Goal: Task Accomplishment & Management: Use online tool/utility

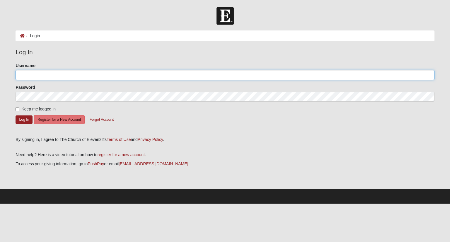
click at [109, 75] on input "Username" at bounding box center [225, 75] width 419 height 10
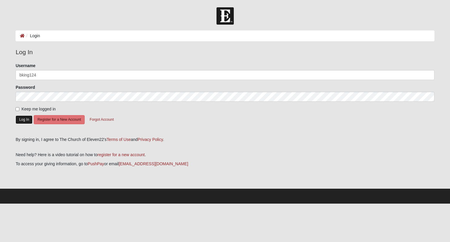
click at [21, 117] on button "Log In" at bounding box center [24, 119] width 17 height 8
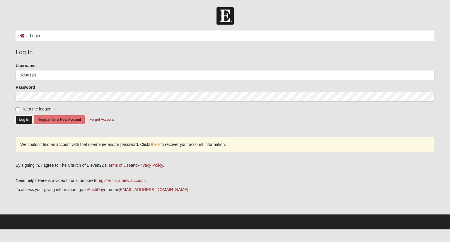
click at [27, 118] on button "Log In" at bounding box center [24, 119] width 17 height 8
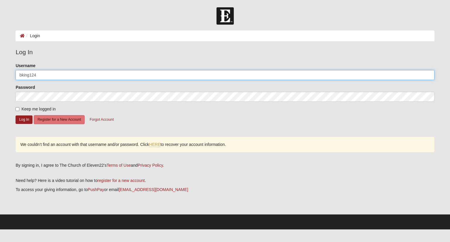
click at [49, 70] on input "bking124" at bounding box center [225, 75] width 419 height 10
click at [40, 73] on input "bking_1242yahoo.com" at bounding box center [225, 75] width 419 height 10
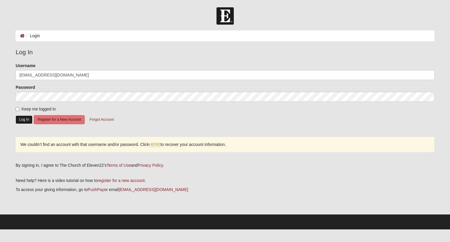
click at [27, 119] on button "Log In" at bounding box center [24, 119] width 17 height 8
click at [27, 120] on button "Log In" at bounding box center [24, 119] width 17 height 8
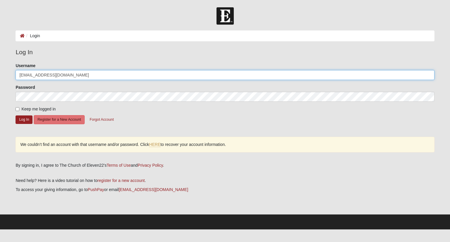
click at [71, 74] on input "[EMAIL_ADDRESS][DOMAIN_NAME]" at bounding box center [225, 75] width 419 height 10
type input "b"
type input "[EMAIL_ADDRESS][DOMAIN_NAME]"
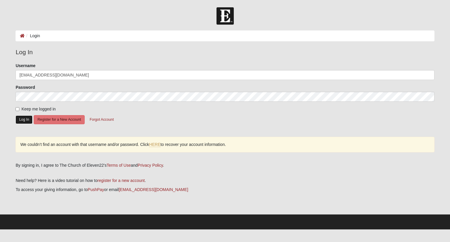
click at [24, 119] on button "Log In" at bounding box center [24, 119] width 17 height 8
click at [100, 120] on button "Forgot Account" at bounding box center [102, 119] width 32 height 9
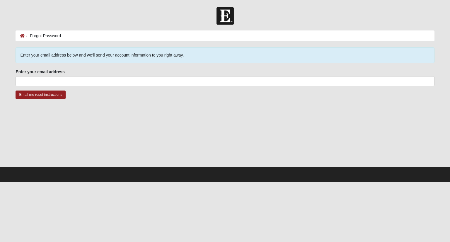
click at [72, 75] on div "Enter your email address Enter your email address is required." at bounding box center [225, 77] width 419 height 17
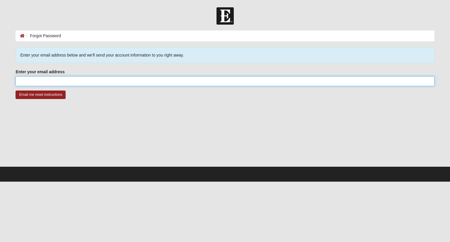
click at [71, 79] on input "Enter your email address" at bounding box center [225, 81] width 419 height 10
type input "[EMAIL_ADDRESS][DOMAIN_NAME]"
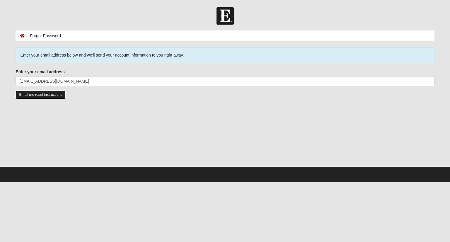
click at [42, 95] on input "Email me reset instructions" at bounding box center [41, 95] width 50 height 8
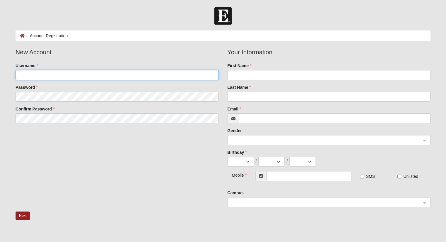
click at [102, 75] on input "Username" at bounding box center [117, 75] width 203 height 10
type input "[EMAIL_ADDRESS][DOMAIN_NAME]"
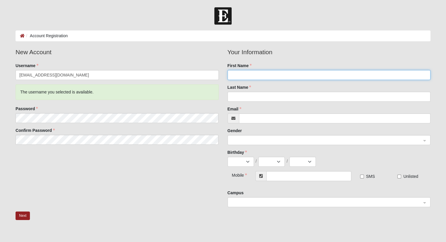
click at [267, 75] on input "First Name" at bounding box center [328, 75] width 203 height 10
type input "billy"
click at [267, 91] on div "Last Name" at bounding box center [328, 92] width 203 height 17
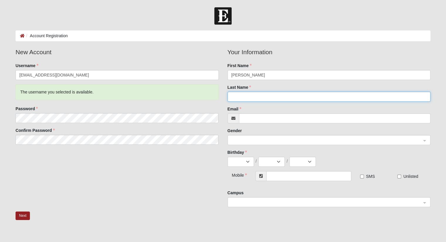
click at [268, 93] on input "Last Name" at bounding box center [328, 97] width 203 height 10
type input "king"
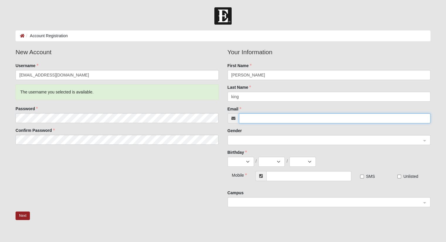
click at [265, 115] on input "Email" at bounding box center [334, 118] width 191 height 10
click at [257, 139] on span at bounding box center [326, 140] width 190 height 6
type input "Bking_124@yahoo.com"
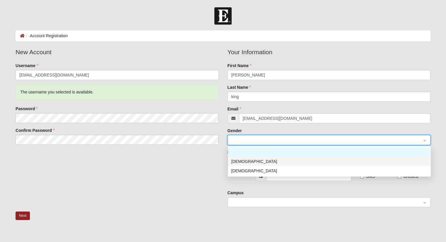
click at [259, 160] on div "[DEMOGRAPHIC_DATA]" at bounding box center [329, 161] width 196 height 6
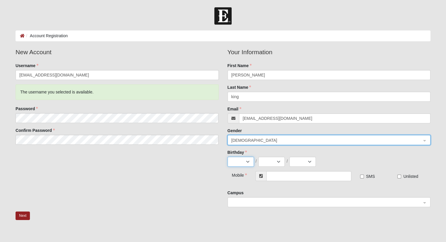
click at [249, 161] on select "Jan Feb Mar Apr May Jun Jul Aug Sep Oct Nov Dec" at bounding box center [240, 162] width 26 height 10
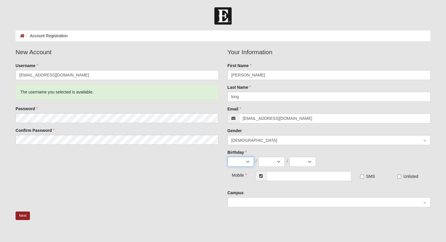
select select "1"
click at [227, 157] on select "Jan Feb Mar Apr May Jun Jul Aug Sep Oct Nov Dec" at bounding box center [240, 162] width 26 height 10
click at [272, 159] on select "1 2 3 4 5 6 7 8 9 10 11 12 13 14 15 16 17 18 19 20 21 22 23 24 25 26 27 28 29 3…" at bounding box center [271, 162] width 26 height 10
select select "24"
click at [258, 157] on select "1 2 3 4 5 6 7 8 9 10 11 12 13 14 15 16 17 18 19 20 21 22 23 24 25 26 27 28 29 3…" at bounding box center [271, 162] width 26 height 10
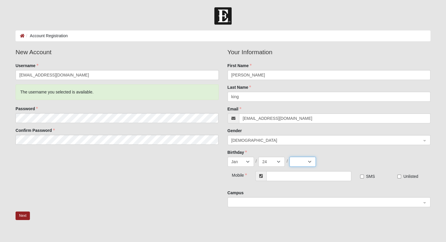
click at [307, 161] on select "2025 2024 2023 2022 2021 2020 2019 2018 2017 2016 2015 2014 2013 2012 2011 2010…" at bounding box center [302, 162] width 26 height 10
select select "1980"
click at [289, 157] on select "2025 2024 2023 2022 2021 2020 2019 2018 2017 2016 2015 2014 2013 2012 2011 2010…" at bounding box center [302, 162] width 26 height 10
click at [305, 175] on input "text" at bounding box center [308, 176] width 85 height 10
click at [277, 203] on span at bounding box center [326, 202] width 190 height 6
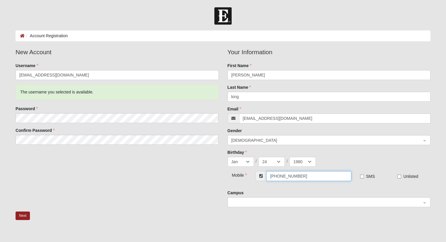
type input "[PHONE_NUMBER]"
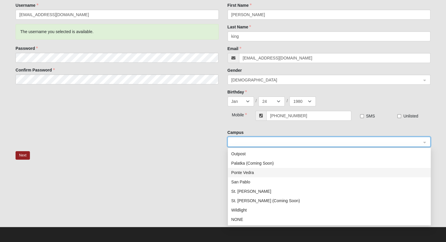
scroll to position [55, 0]
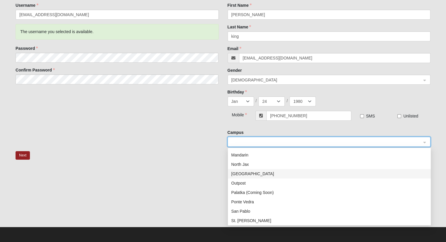
click at [251, 174] on div "[GEOGRAPHIC_DATA]" at bounding box center [329, 173] width 196 height 6
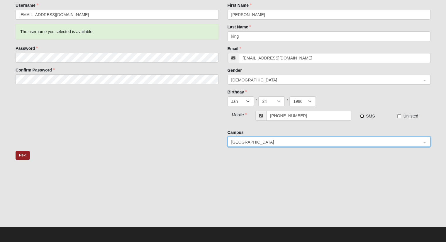
click at [361, 115] on input "SMS" at bounding box center [362, 116] width 4 height 4
checkbox input "true"
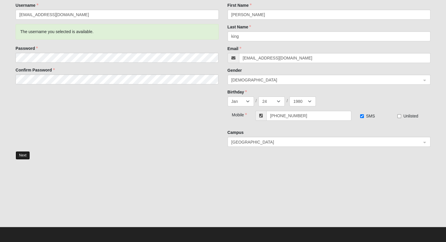
click at [27, 157] on button "Next" at bounding box center [23, 155] width 14 height 8
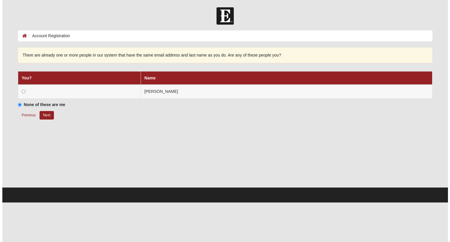
scroll to position [0, 0]
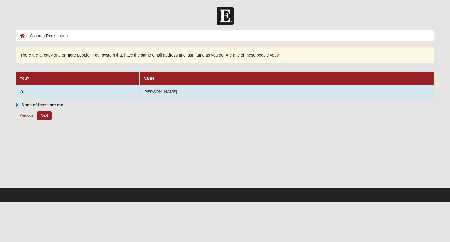
click at [23, 92] on input "radio" at bounding box center [21, 92] width 4 height 4
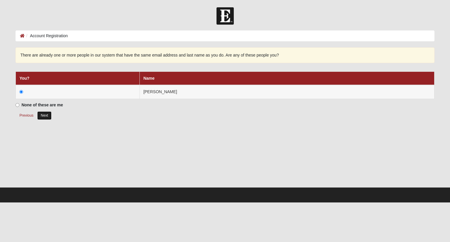
click at [43, 113] on button "Next" at bounding box center [44, 115] width 14 height 8
radio input "true"
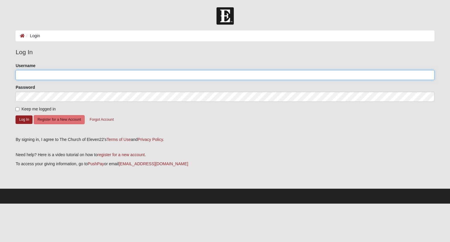
click at [42, 75] on input "Username" at bounding box center [225, 75] width 419 height 10
type input "[EMAIL_ADDRESS][DOMAIN_NAME]"
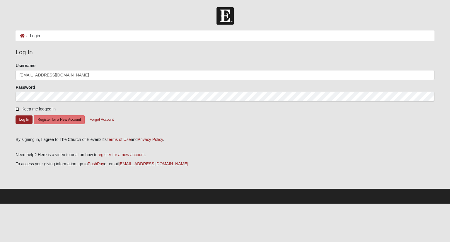
click at [18, 107] on input "Keep me logged in" at bounding box center [18, 109] width 4 height 4
checkbox input "true"
click at [23, 117] on button "Log In" at bounding box center [24, 119] width 17 height 8
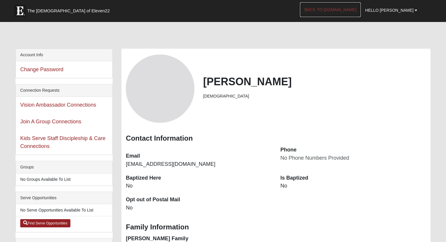
click at [354, 7] on link "Back to COE22.com" at bounding box center [330, 9] width 61 height 15
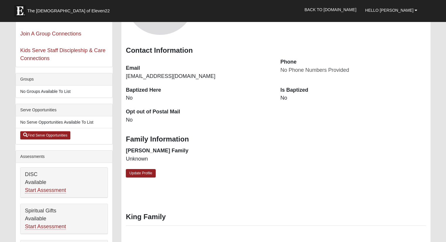
scroll to position [117, 0]
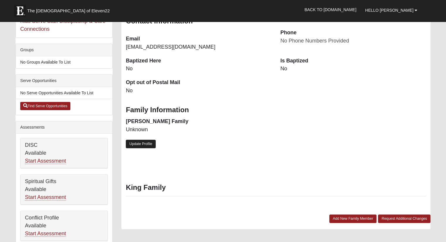
click at [138, 145] on link "Update Profile" at bounding box center [141, 144] width 30 height 8
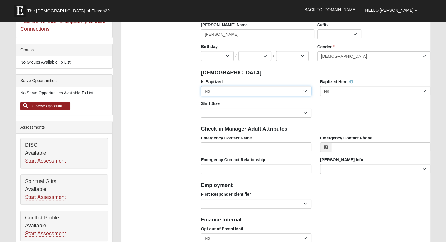
click at [299, 93] on select "No Yes" at bounding box center [256, 91] width 110 height 10
select select "True"
click at [201, 86] on select "No Yes" at bounding box center [256, 91] width 110 height 10
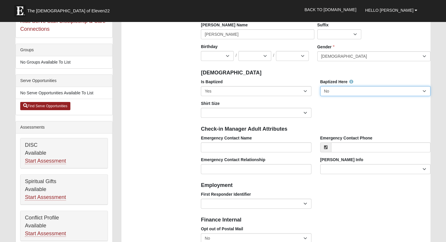
click at [365, 92] on select "No Yes" at bounding box center [375, 91] width 110 height 10
click at [320, 86] on select "No Yes" at bounding box center [375, 91] width 110 height 10
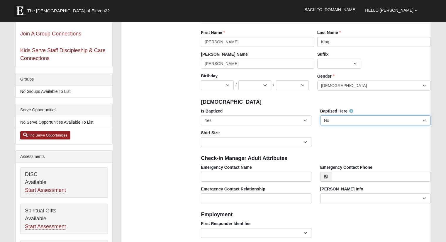
scroll to position [59, 0]
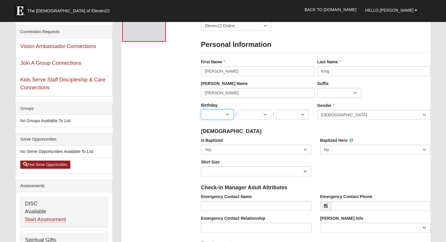
click at [216, 112] on select "Jan Feb Mar Apr May Jun Jul Aug Sep Oct Nov Dec" at bounding box center [217, 115] width 33 height 10
select select "1"
click at [201, 110] on select "Jan Feb Mar Apr May Jun Jul Aug Sep Oct Nov Dec" at bounding box center [217, 115] width 33 height 10
click at [249, 112] on select "1 2 3 4 5 6 7 8 9 10 11 12 13 14 15 16 17 18 19 20 21 22 23 24 25 26 27 28 29 3…" at bounding box center [254, 115] width 33 height 10
select select "24"
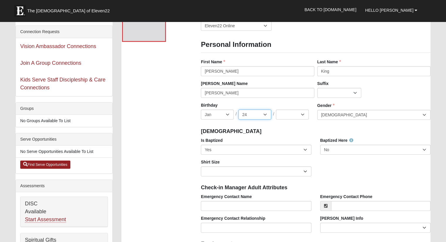
click at [238, 110] on select "1 2 3 4 5 6 7 8 9 10 11 12 13 14 15 16 17 18 19 20 21 22 23 24 25 26 27 28 29 3…" at bounding box center [254, 115] width 33 height 10
click at [289, 115] on select "2025 2024 2023 2022 2021 2020 2019 2018 2017 2016 2015 2014 2013 2012 2011 2010…" at bounding box center [292, 115] width 33 height 10
select select "1980"
click at [276, 110] on select "2025 2024 2023 2022 2021 2020 2019 2018 2017 2016 2015 2014 2013 2012 2011 2010…" at bounding box center [292, 115] width 33 height 10
click at [305, 133] on h4 "Baptism" at bounding box center [315, 131] width 229 height 6
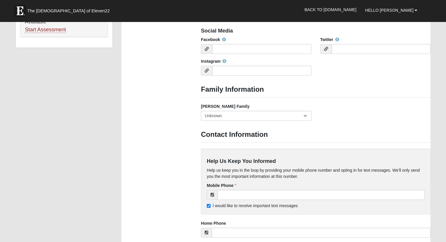
scroll to position [439, 0]
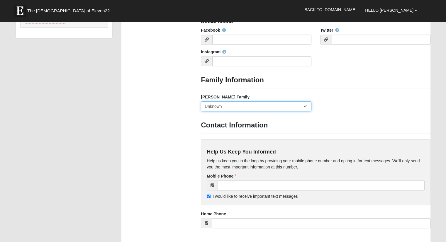
click at [295, 107] on select "Yes, we are a current foster family No, we are a former foster family No, we ha…" at bounding box center [256, 106] width 110 height 10
click at [350, 113] on div "Foster Family Yes, we are a current foster family No, we are a former foster fa…" at bounding box center [315, 105] width 238 height 22
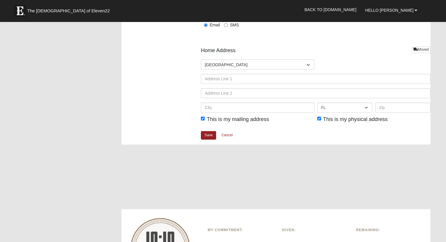
scroll to position [703, 0]
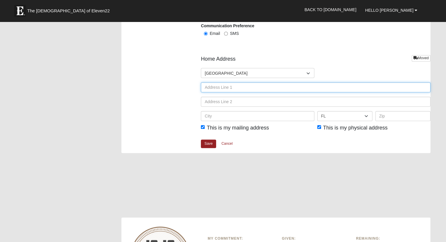
click at [226, 88] on input "text" at bounding box center [315, 87] width 229 height 10
type input "5631 Cold Stream Ct"
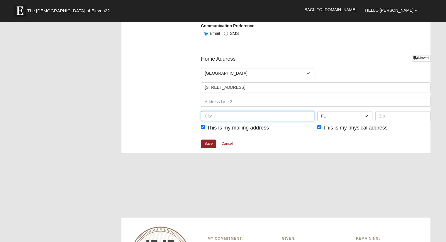
click at [223, 113] on input "text" at bounding box center [257, 116] width 113 height 10
type input "Jacksonville"
click at [306, 170] on div at bounding box center [275, 188] width 309 height 59
click at [405, 121] on div "This is my physical address" at bounding box center [373, 128] width 116 height 14
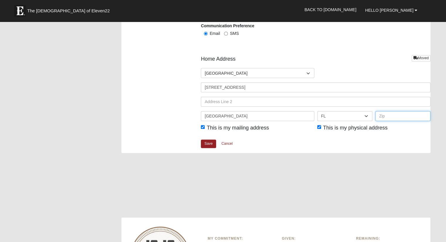
click at [405, 119] on input "text" at bounding box center [402, 116] width 55 height 10
type input "32222"
click at [212, 142] on link "Save" at bounding box center [208, 143] width 15 height 8
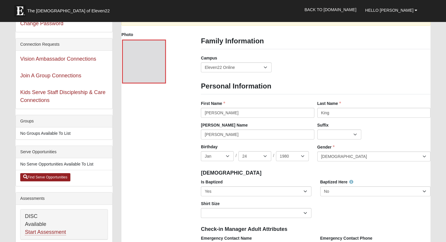
scroll to position [176, 0]
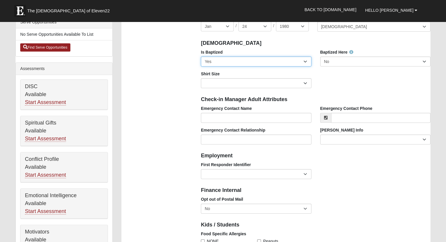
click at [305, 59] on select "No Yes" at bounding box center [256, 62] width 110 height 10
select select "False"
click at [201, 57] on select "No Yes" at bounding box center [256, 62] width 110 height 10
click at [303, 61] on select "No Yes" at bounding box center [256, 62] width 110 height 10
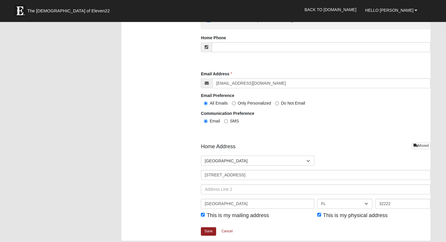
scroll to position [586, 0]
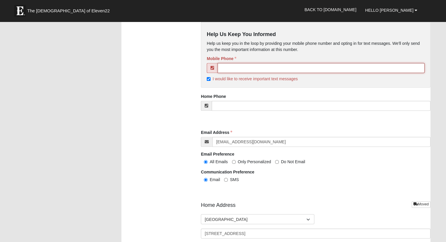
click at [228, 63] on input "tel" at bounding box center [320, 68] width 207 height 10
type input "[PHONE_NUMBER]"
click at [210, 79] on input "I would like to receive important text messages" at bounding box center [209, 79] width 4 height 4
checkbox input "false"
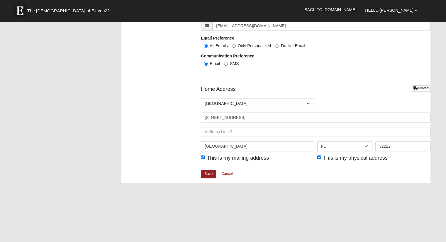
scroll to position [703, 0]
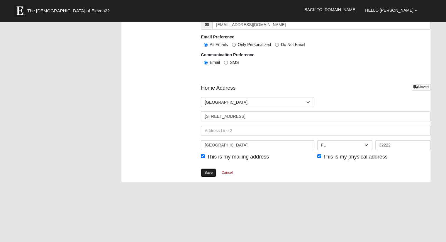
click at [206, 174] on link "Save" at bounding box center [208, 172] width 15 height 8
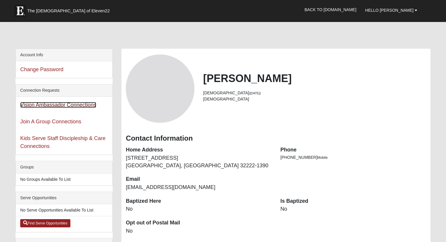
click at [40, 104] on link "Vision Ambassador Connections" at bounding box center [58, 105] width 76 height 6
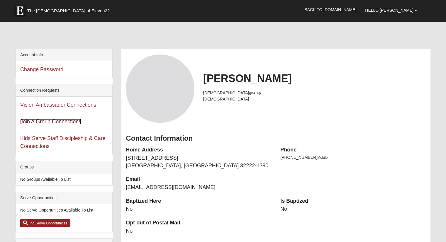
click at [36, 120] on link "Join A Group Connections" at bounding box center [50, 122] width 61 height 6
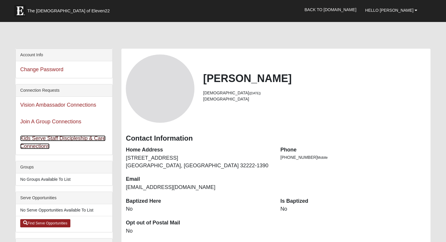
click at [66, 140] on link "Kids Serve Staff Discipleship & Care Connections" at bounding box center [62, 142] width 85 height 14
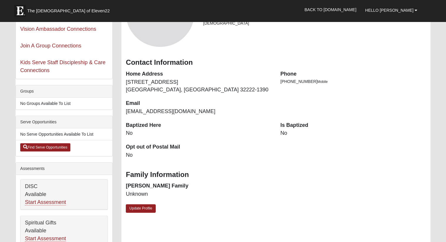
scroll to position [88, 0]
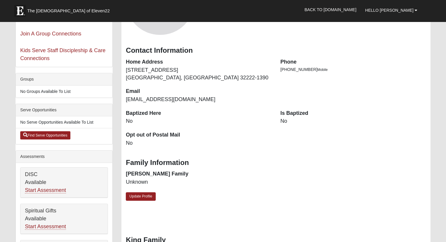
click at [52, 91] on li "No Groups Available To List" at bounding box center [64, 92] width 96 height 12
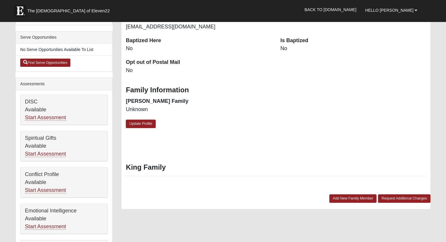
scroll to position [159, 0]
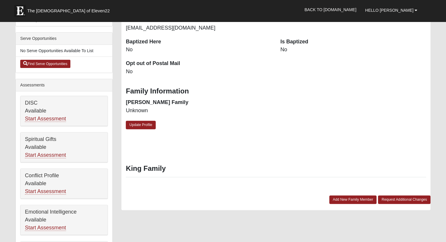
click at [37, 103] on div "DISC Available Start Assessment" at bounding box center [64, 111] width 87 height 30
click at [36, 109] on div "DISC Available Start Assessment" at bounding box center [64, 111] width 87 height 30
click at [43, 117] on link "Start Assessment" at bounding box center [45, 119] width 41 height 6
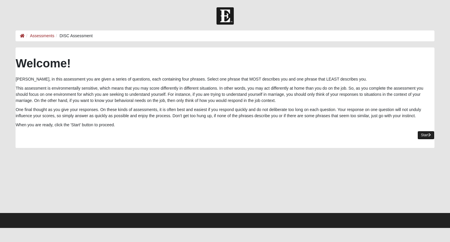
click at [421, 137] on link "Start" at bounding box center [425, 135] width 17 height 8
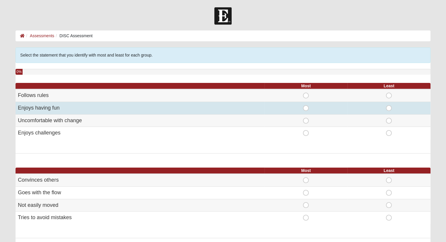
click at [306, 105] on span "Most" at bounding box center [306, 105] width 0 height 0
click at [306, 109] on input "Most" at bounding box center [308, 108] width 4 height 6
radio input "true"
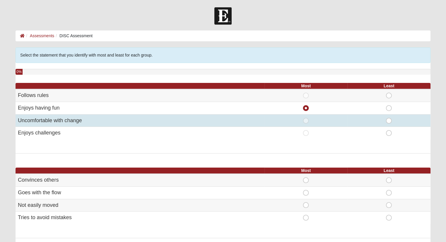
click at [388, 118] on span "Least" at bounding box center [388, 118] width 0 height 0
click at [389, 120] on input "Least" at bounding box center [390, 121] width 4 height 6
radio input "true"
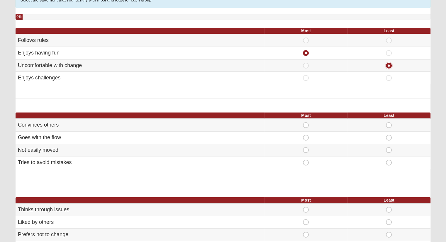
scroll to position [59, 0]
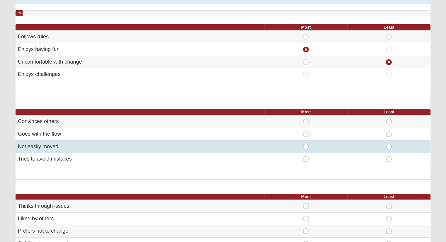
click at [388, 144] on span "Least" at bounding box center [388, 144] width 0 height 0
click at [390, 144] on input "Least" at bounding box center [390, 147] width 4 height 6
radio input "true"
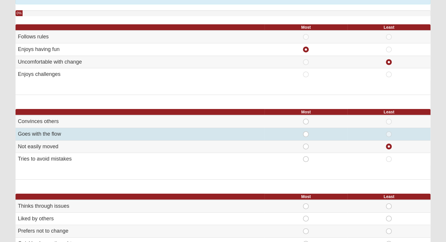
click at [306, 131] on span "Most" at bounding box center [306, 131] width 0 height 0
click at [306, 132] on input "Most" at bounding box center [308, 134] width 4 height 6
radio input "true"
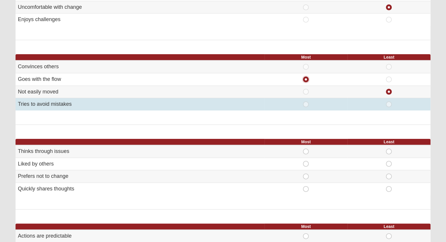
scroll to position [146, 0]
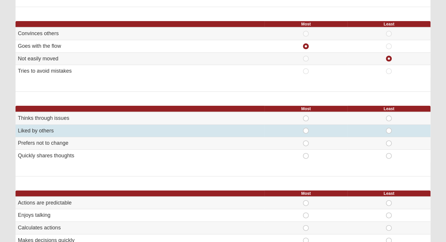
click at [306, 128] on span "Most" at bounding box center [306, 128] width 0 height 0
click at [306, 128] on input "Most" at bounding box center [308, 131] width 4 height 6
radio input "true"
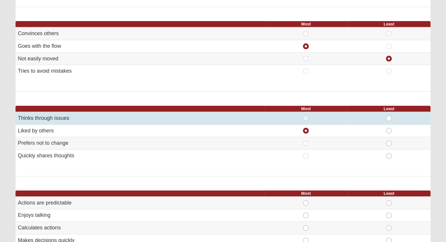
click at [388, 115] on span "Least" at bounding box center [388, 115] width 0 height 0
click at [389, 116] on input "Least" at bounding box center [390, 118] width 4 height 6
radio input "true"
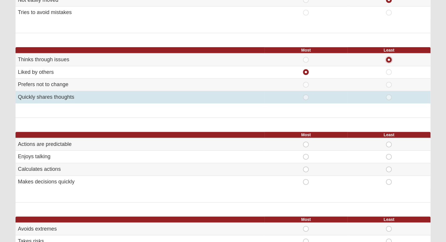
scroll to position [234, 0]
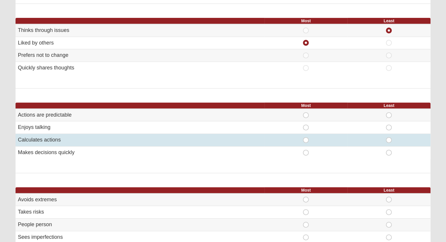
click at [388, 137] on span "Least" at bounding box center [388, 137] width 0 height 0
click at [388, 139] on input "Least" at bounding box center [390, 140] width 4 height 6
radio input "true"
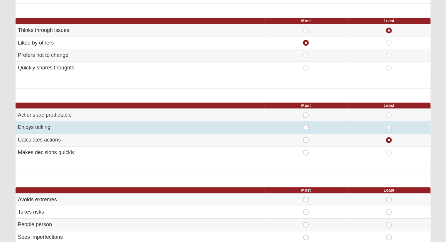
click at [306, 124] on span "Most" at bounding box center [306, 124] width 0 height 0
click at [306, 124] on input "Most" at bounding box center [308, 127] width 4 height 6
radio input "true"
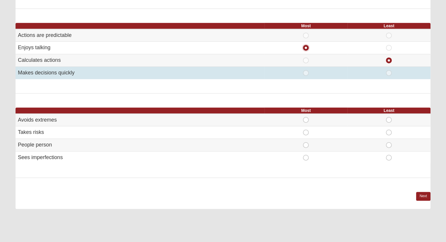
scroll to position [322, 0]
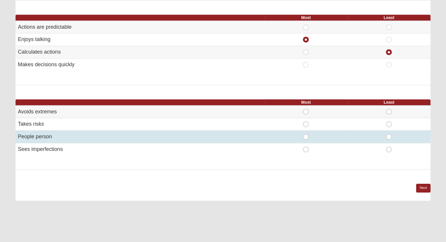
click at [306, 134] on span "Most" at bounding box center [306, 134] width 0 height 0
click at [306, 135] on input "Most" at bounding box center [308, 137] width 4 height 6
radio input "true"
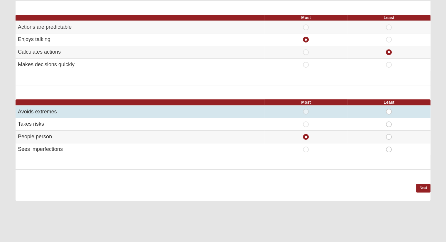
click at [388, 109] on span "Least" at bounding box center [388, 109] width 0 height 0
click at [389, 109] on input "Least" at bounding box center [390, 112] width 4 height 6
radio input "true"
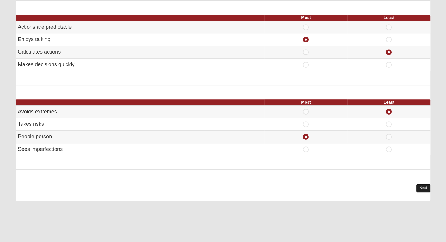
click at [419, 184] on link "Next" at bounding box center [423, 188] width 14 height 8
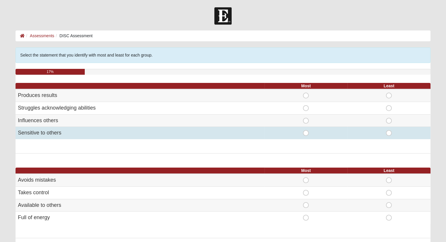
click at [388, 130] on span "Least" at bounding box center [388, 130] width 0 height 0
click at [389, 133] on input "Least" at bounding box center [390, 133] width 4 height 6
radio input "true"
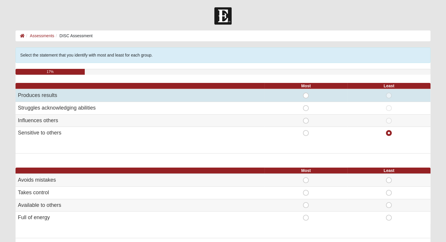
click at [306, 93] on span "Most" at bounding box center [306, 93] width 0 height 0
click at [306, 94] on input "Most" at bounding box center [308, 96] width 4 height 6
radio input "true"
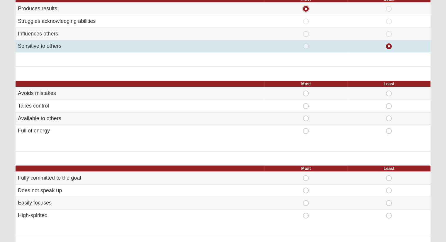
scroll to position [88, 0]
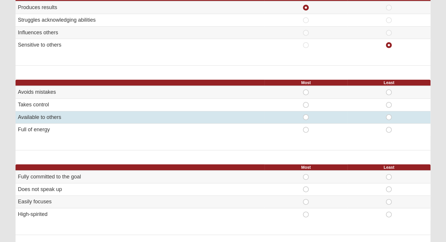
click at [306, 114] on span "Most" at bounding box center [306, 114] width 0 height 0
click at [306, 115] on input "Most" at bounding box center [308, 117] width 4 height 6
radio input "true"
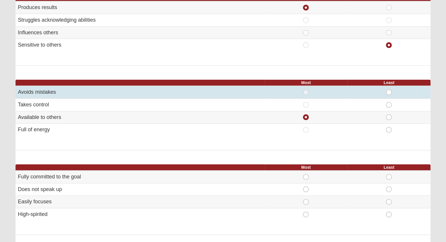
click at [388, 89] on span "Least" at bounding box center [388, 89] width 0 height 0
click at [390, 89] on input "Least" at bounding box center [390, 92] width 4 height 6
radio input "true"
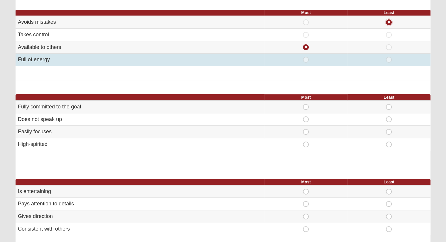
scroll to position [176, 0]
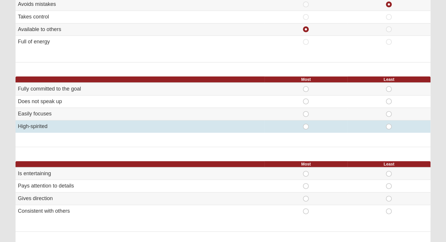
click at [388, 124] on span "Least" at bounding box center [388, 124] width 0 height 0
click at [389, 124] on input "Least" at bounding box center [390, 127] width 4 height 6
radio input "true"
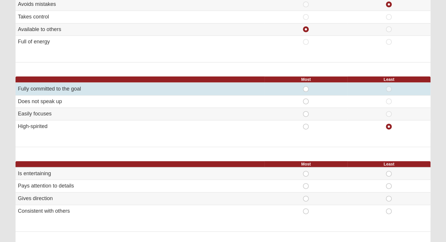
click at [306, 86] on span "Most" at bounding box center [306, 86] width 0 height 0
click at [307, 90] on input "Most" at bounding box center [308, 89] width 4 height 6
radio input "true"
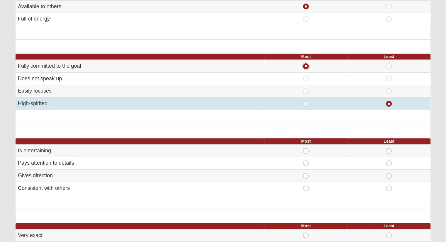
scroll to position [264, 0]
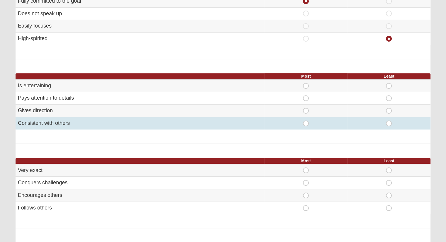
click at [306, 120] on span "Most" at bounding box center [306, 120] width 0 height 0
click at [306, 121] on input "Most" at bounding box center [308, 123] width 4 height 6
radio input "true"
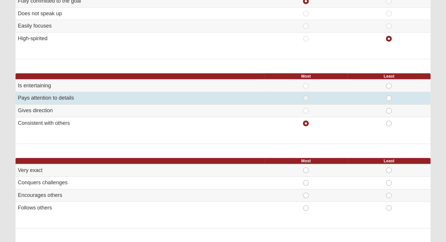
click at [388, 95] on span "Least" at bounding box center [388, 95] width 0 height 0
click at [388, 98] on input "Least" at bounding box center [390, 98] width 4 height 6
radio input "true"
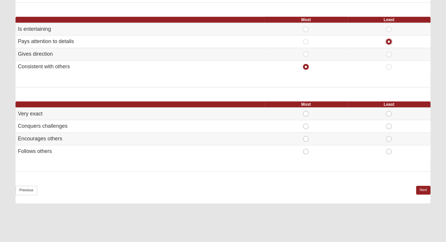
scroll to position [352, 0]
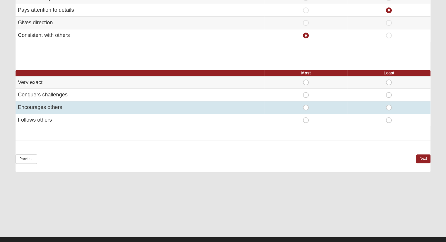
click at [306, 105] on span "Most" at bounding box center [306, 105] width 0 height 0
click at [306, 105] on input "Most" at bounding box center [308, 108] width 4 height 6
radio input "true"
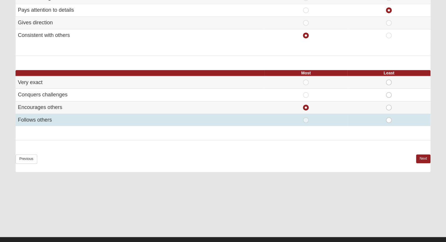
click at [388, 117] on span "Least" at bounding box center [388, 117] width 0 height 0
click at [389, 117] on input "Least" at bounding box center [390, 120] width 4 height 6
radio input "true"
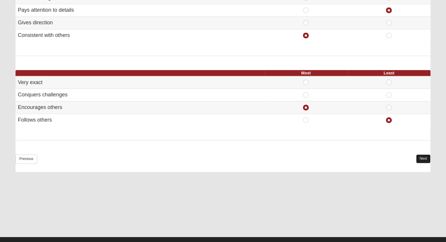
click at [419, 157] on link "Next" at bounding box center [423, 158] width 14 height 8
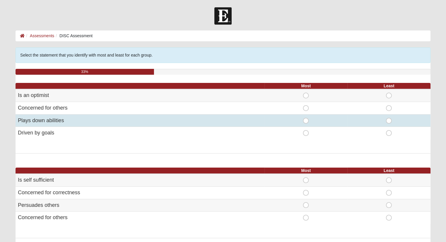
click at [306, 118] on span "Most" at bounding box center [306, 118] width 0 height 0
click at [307, 120] on input "Most" at bounding box center [308, 121] width 4 height 6
radio input "true"
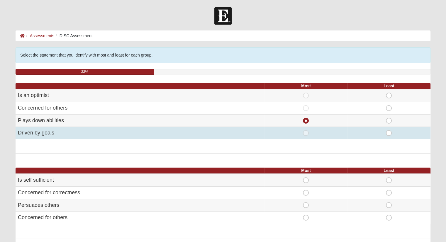
click at [388, 130] on span "Least" at bounding box center [388, 130] width 0 height 0
click at [389, 132] on input "Least" at bounding box center [390, 133] width 4 height 6
radio input "true"
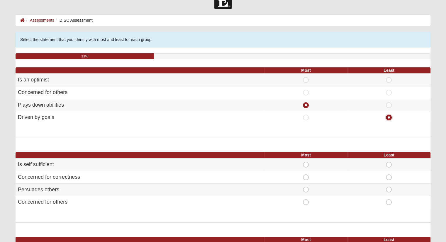
scroll to position [59, 0]
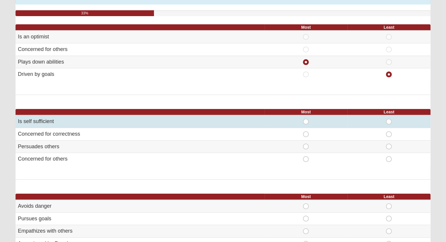
click at [306, 119] on span "Most" at bounding box center [306, 119] width 0 height 0
click at [306, 120] on input "Most" at bounding box center [308, 122] width 4 height 6
radio input "true"
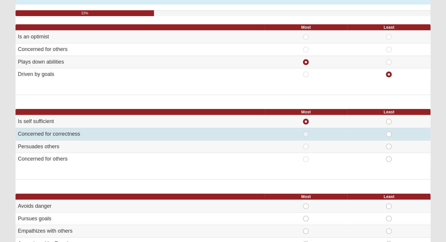
click at [388, 131] on span "Least" at bounding box center [388, 131] width 0 height 0
click at [388, 136] on input "Least" at bounding box center [390, 134] width 4 height 6
radio input "true"
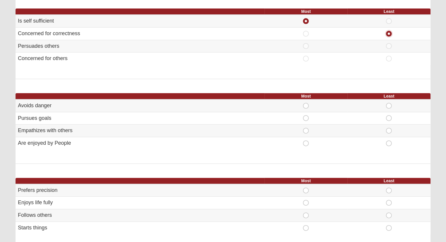
scroll to position [176, 0]
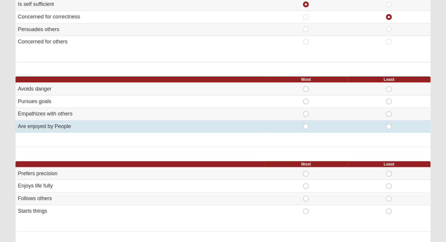
click at [306, 124] on span "Most" at bounding box center [306, 124] width 0 height 0
click at [306, 127] on input "Most" at bounding box center [308, 127] width 4 height 6
radio input "true"
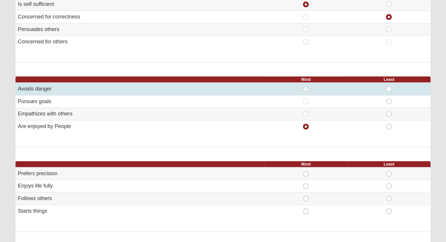
click at [388, 86] on span "Least" at bounding box center [388, 86] width 0 height 0
click at [388, 88] on input "Least" at bounding box center [390, 89] width 4 height 6
radio input "true"
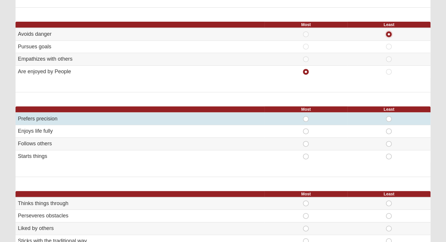
scroll to position [234, 0]
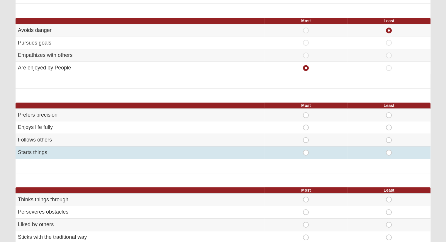
click at [306, 150] on span "Most" at bounding box center [306, 150] width 0 height 0
click at [308, 151] on input "Most" at bounding box center [308, 153] width 4 height 6
radio input "true"
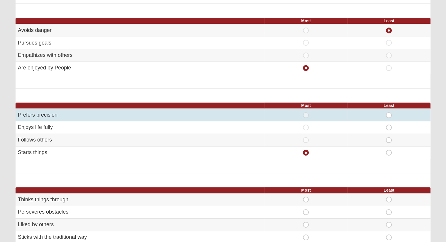
click at [388, 112] on span "Least" at bounding box center [388, 112] width 0 height 0
click at [388, 112] on input "Least" at bounding box center [390, 115] width 4 height 6
radio input "true"
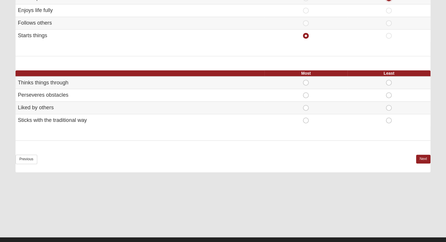
scroll to position [352, 0]
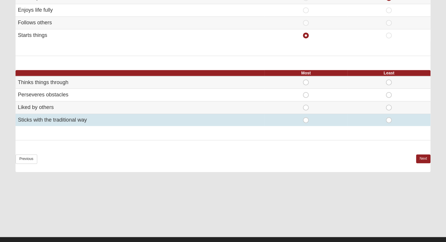
click at [306, 117] on span "Most" at bounding box center [306, 117] width 0 height 0
click at [306, 117] on input "Most" at bounding box center [308, 120] width 4 height 6
radio input "true"
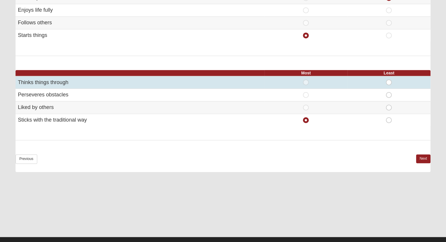
click at [388, 79] on span "Least" at bounding box center [388, 79] width 0 height 0
click at [389, 81] on input "Least" at bounding box center [390, 82] width 4 height 6
radio input "true"
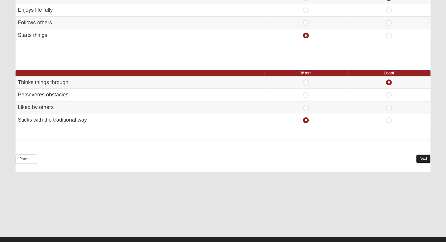
click at [417, 154] on link "Next" at bounding box center [423, 158] width 14 height 8
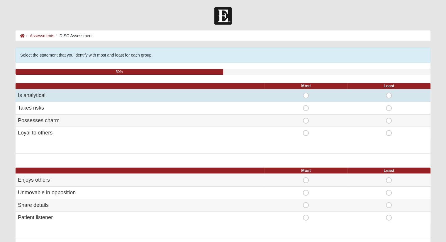
click at [388, 93] on span "Least" at bounding box center [388, 93] width 0 height 0
click at [388, 95] on input "Least" at bounding box center [390, 96] width 4 height 6
radio input "true"
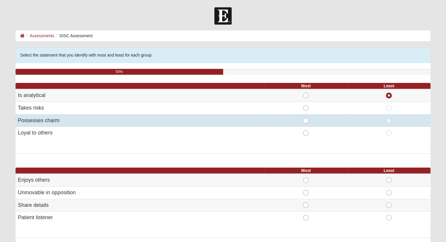
click at [306, 118] on span "Most" at bounding box center [306, 118] width 0 height 0
click at [306, 119] on input "Most" at bounding box center [308, 121] width 4 height 6
radio input "true"
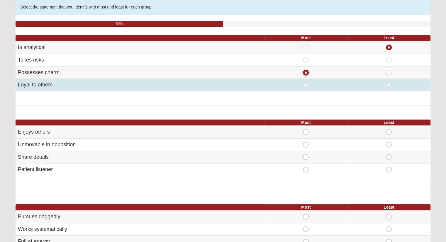
scroll to position [59, 0]
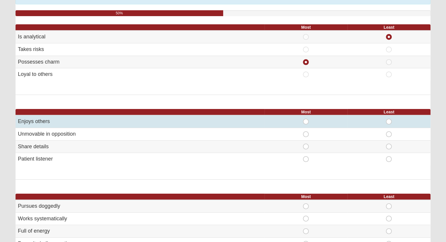
click at [306, 119] on span "Most" at bounding box center [306, 119] width 0 height 0
click at [307, 123] on input "Most" at bounding box center [308, 122] width 4 height 6
radio input "true"
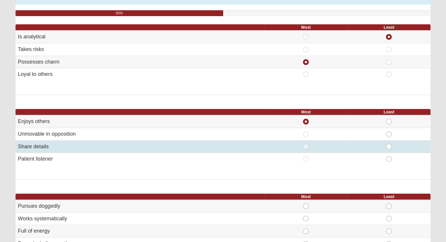
click at [388, 144] on span "Least" at bounding box center [388, 144] width 0 height 0
click at [389, 147] on input "Least" at bounding box center [390, 147] width 4 height 6
radio input "true"
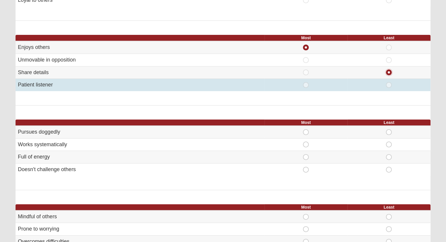
scroll to position [146, 0]
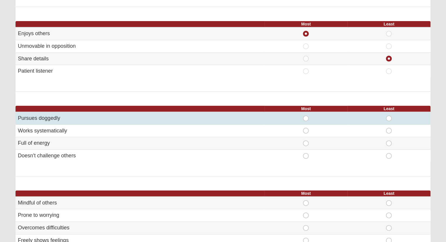
click at [306, 115] on span "Most" at bounding box center [306, 115] width 0 height 0
click at [306, 117] on input "Most" at bounding box center [308, 118] width 4 height 6
radio input "true"
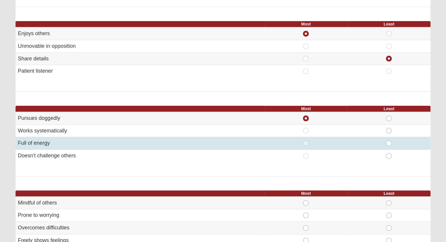
click at [388, 140] on span "Least" at bounding box center [388, 140] width 0 height 0
click at [388, 141] on input "Least" at bounding box center [390, 143] width 4 height 6
radio input "true"
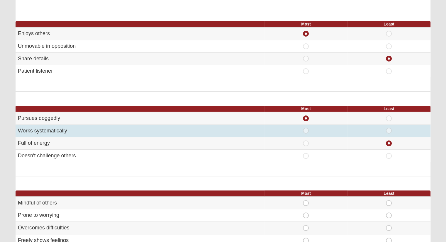
click at [388, 128] on span "Least" at bounding box center [388, 128] width 0 height 0
click at [388, 132] on input "Least" at bounding box center [390, 131] width 4 height 6
radio input "true"
radio input "false"
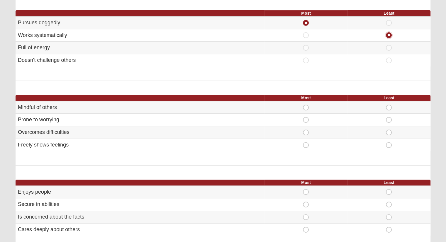
scroll to position [264, 0]
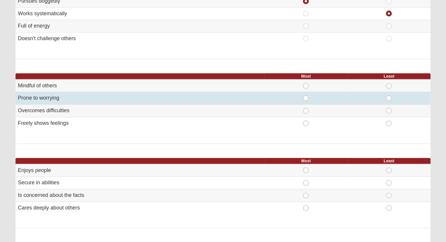
click at [388, 95] on span "Least" at bounding box center [388, 95] width 0 height 0
click at [390, 99] on input "Least" at bounding box center [390, 98] width 4 height 6
radio input "true"
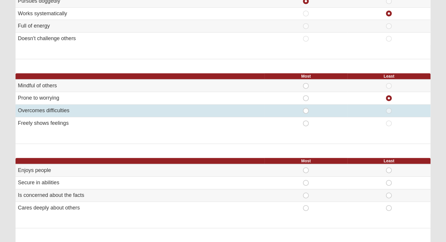
click at [306, 108] on span "Most" at bounding box center [306, 108] width 0 height 0
click at [308, 108] on input "Most" at bounding box center [308, 111] width 4 height 6
radio input "true"
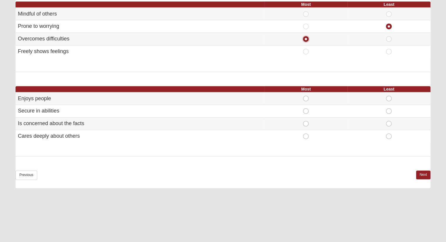
scroll to position [352, 0]
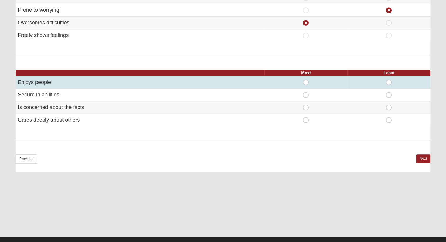
click at [306, 79] on span "Most" at bounding box center [306, 79] width 0 height 0
click at [306, 80] on input "Most" at bounding box center [308, 82] width 4 height 6
radio input "true"
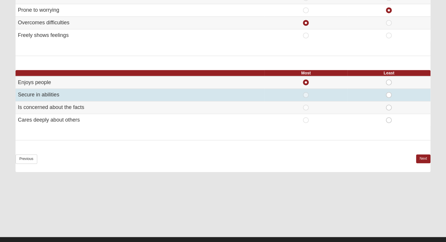
click at [389, 96] on td "Least" at bounding box center [388, 95] width 83 height 13
click at [388, 92] on span "Least" at bounding box center [388, 92] width 0 height 0
click at [390, 94] on input "Least" at bounding box center [390, 95] width 4 height 6
radio input "true"
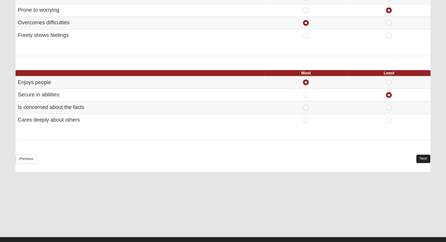
click at [424, 158] on link "Next" at bounding box center [423, 158] width 14 height 8
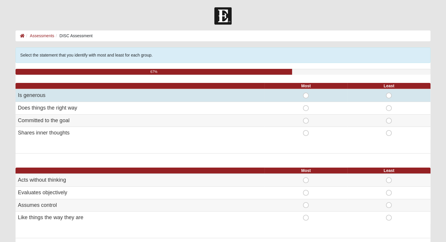
click at [306, 93] on span "Most" at bounding box center [306, 93] width 0 height 0
click at [306, 95] on input "Most" at bounding box center [308, 96] width 4 height 6
radio input "true"
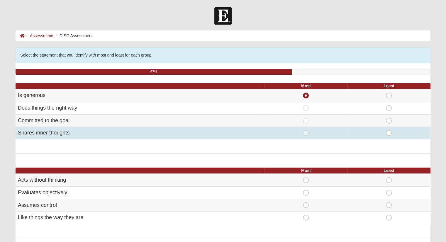
click at [388, 130] on span "Least" at bounding box center [388, 130] width 0 height 0
click at [388, 130] on input "Least" at bounding box center [390, 133] width 4 height 6
radio input "true"
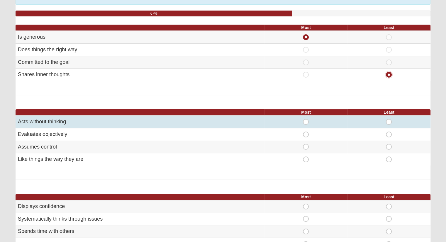
scroll to position [59, 0]
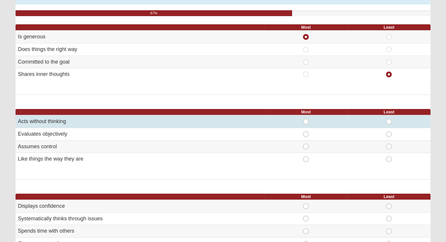
click at [306, 119] on span "Most" at bounding box center [306, 119] width 0 height 0
click at [306, 120] on input "Most" at bounding box center [308, 122] width 4 height 6
radio input "true"
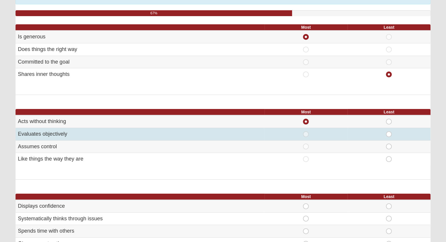
click at [388, 131] on span "Least" at bounding box center [388, 131] width 0 height 0
click at [390, 133] on input "Least" at bounding box center [390, 134] width 4 height 6
radio input "true"
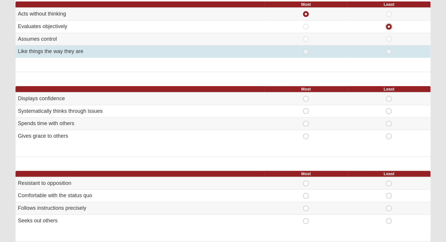
scroll to position [176, 0]
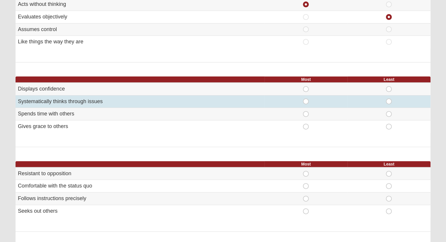
click at [388, 98] on span "Least" at bounding box center [388, 98] width 0 height 0
click at [388, 99] on input "Least" at bounding box center [390, 101] width 4 height 6
radio input "true"
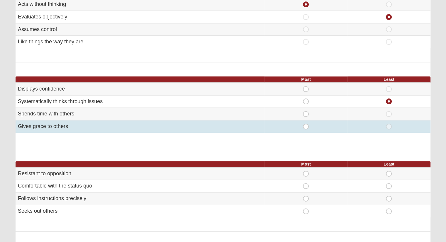
click at [306, 124] on span "Most" at bounding box center [306, 124] width 0 height 0
click at [307, 125] on input "Most" at bounding box center [308, 127] width 4 height 6
radio input "true"
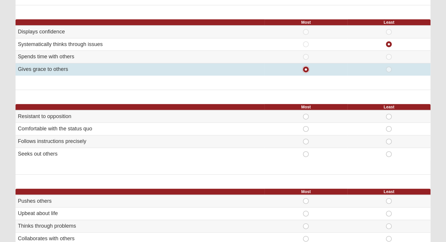
scroll to position [234, 0]
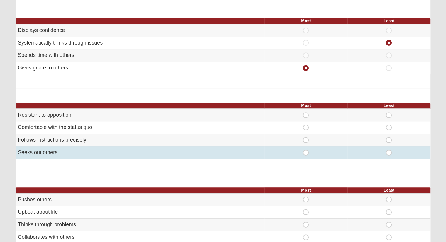
click at [306, 150] on span "Most" at bounding box center [306, 150] width 0 height 0
click at [306, 150] on input "Most" at bounding box center [308, 153] width 4 height 6
radio input "true"
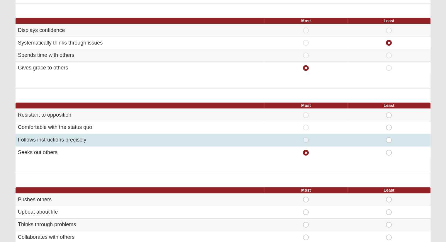
click at [388, 137] on span "Least" at bounding box center [388, 137] width 0 height 0
click at [388, 137] on input "Least" at bounding box center [390, 140] width 4 height 6
radio input "true"
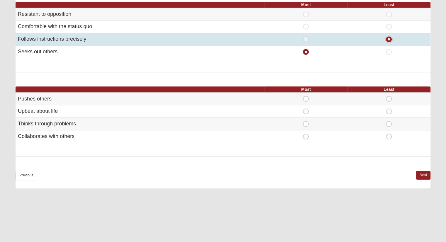
scroll to position [352, 0]
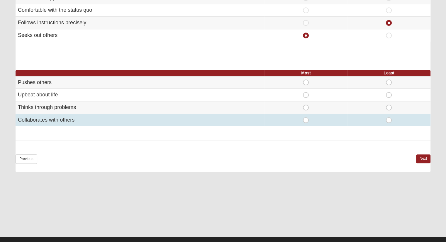
click at [306, 117] on span "Most" at bounding box center [306, 117] width 0 height 0
click at [307, 119] on input "Most" at bounding box center [308, 120] width 4 height 6
radio input "true"
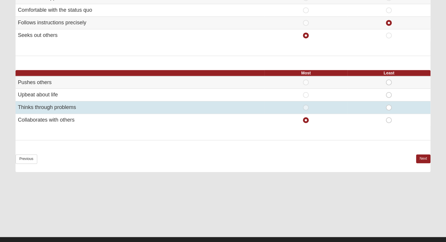
click at [393, 107] on div "Least" at bounding box center [389, 108] width 76 height 6
click at [388, 105] on span "Least" at bounding box center [388, 105] width 0 height 0
click at [390, 105] on input "Least" at bounding box center [390, 108] width 4 height 6
radio input "true"
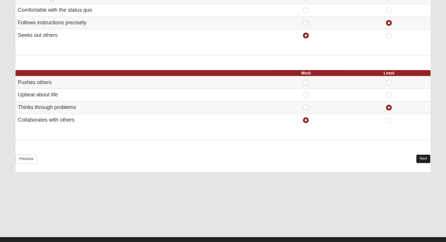
click at [420, 156] on link "Next" at bounding box center [423, 158] width 14 height 8
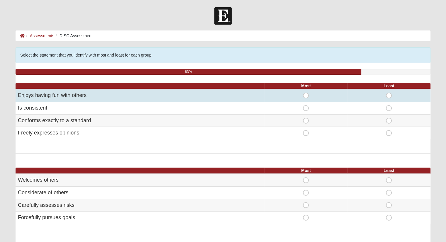
click at [306, 93] on span "Most" at bounding box center [306, 93] width 0 height 0
click at [306, 96] on input "Most" at bounding box center [308, 96] width 4 height 6
radio input "true"
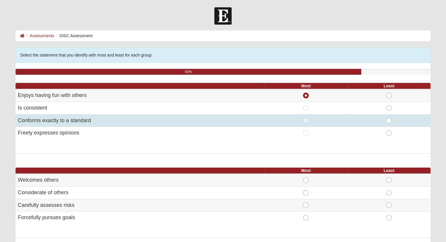
click at [388, 118] on span "Least" at bounding box center [388, 118] width 0 height 0
click at [390, 122] on input "Least" at bounding box center [390, 121] width 4 height 6
radio input "true"
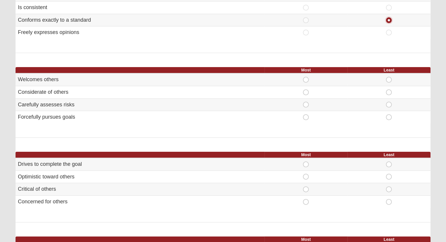
scroll to position [117, 0]
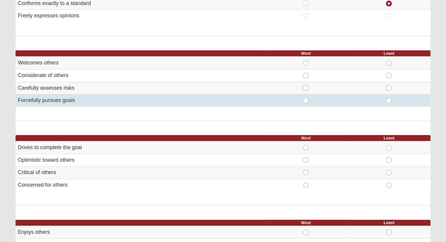
click at [306, 98] on span "Most" at bounding box center [306, 98] width 0 height 0
click at [306, 98] on input "Most" at bounding box center [308, 101] width 4 height 6
radio input "true"
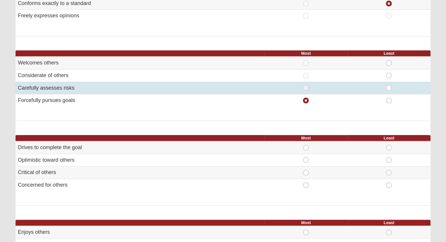
click at [388, 85] on span "Least" at bounding box center [388, 85] width 0 height 0
click at [389, 87] on input "Least" at bounding box center [390, 88] width 4 height 6
radio input "true"
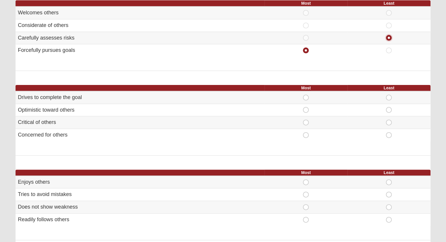
scroll to position [176, 0]
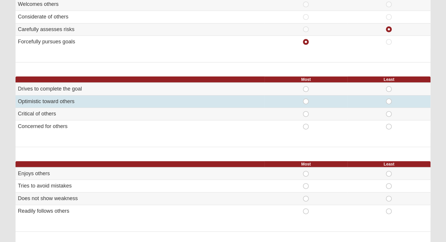
click at [306, 98] on span "Most" at bounding box center [306, 98] width 0 height 0
click at [308, 103] on input "Most" at bounding box center [308, 101] width 4 height 6
radio input "true"
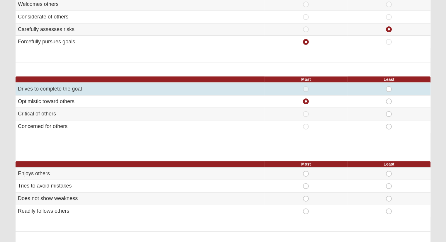
click at [306, 86] on span "Most" at bounding box center [306, 86] width 0 height 0
click at [306, 88] on input "Most" at bounding box center [308, 89] width 4 height 6
radio input "true"
radio input "false"
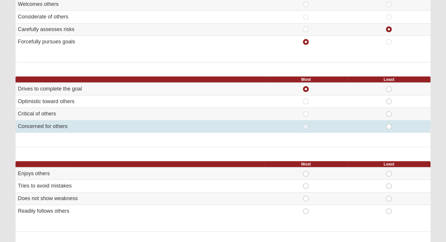
click at [388, 124] on span "Least" at bounding box center [388, 124] width 0 height 0
click at [390, 127] on input "Least" at bounding box center [390, 127] width 4 height 6
radio input "true"
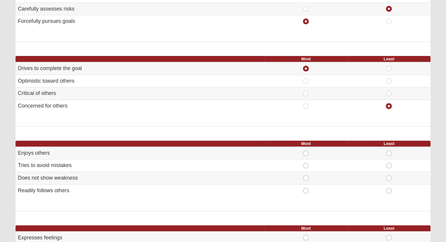
scroll to position [234, 0]
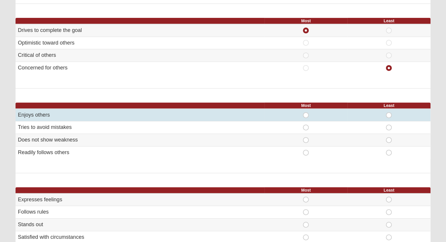
click at [306, 112] on span "Most" at bounding box center [306, 112] width 0 height 0
click at [306, 115] on input "Most" at bounding box center [308, 115] width 4 height 6
radio input "true"
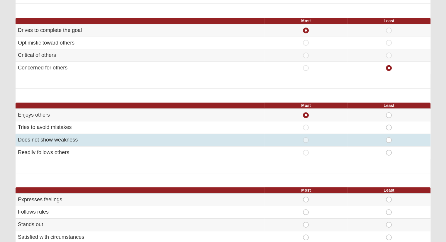
click at [388, 137] on span "Least" at bounding box center [388, 137] width 0 height 0
click at [389, 139] on input "Least" at bounding box center [390, 140] width 4 height 6
radio input "true"
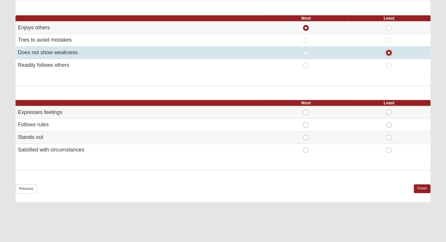
scroll to position [322, 0]
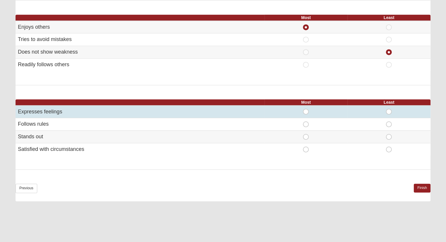
click at [388, 109] on span "Least" at bounding box center [388, 109] width 0 height 0
click at [389, 109] on input "Least" at bounding box center [390, 112] width 4 height 6
radio input "true"
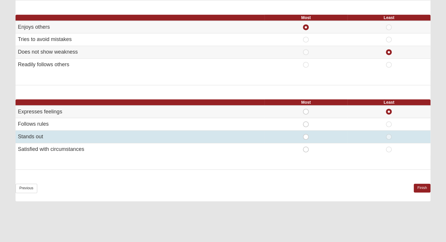
click at [306, 134] on span "Most" at bounding box center [306, 134] width 0 height 0
click at [306, 134] on input "Most" at bounding box center [308, 137] width 4 height 6
radio input "true"
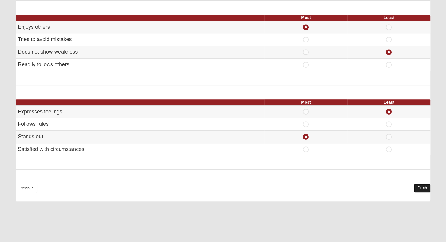
click at [427, 187] on link "Finish" at bounding box center [421, 188] width 17 height 8
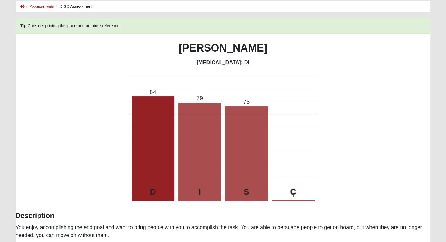
scroll to position [0, 0]
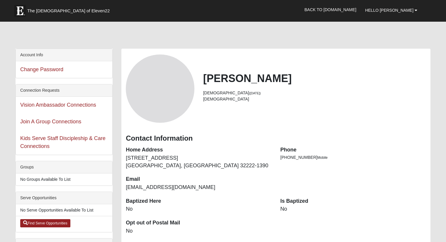
scroll to position [159, 0]
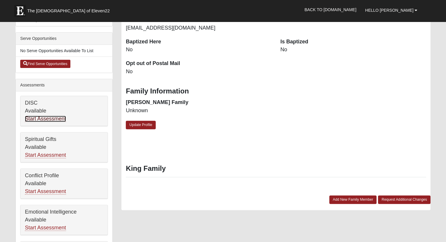
click at [36, 116] on link "Start Assessment" at bounding box center [45, 119] width 41 height 6
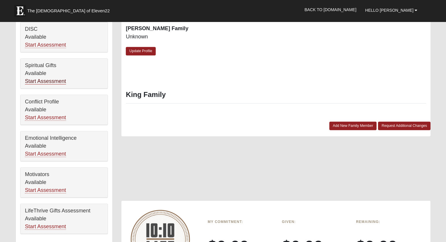
scroll to position [234, 0]
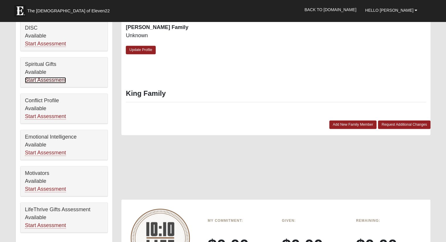
click at [42, 79] on link "Start Assessment" at bounding box center [45, 80] width 41 height 6
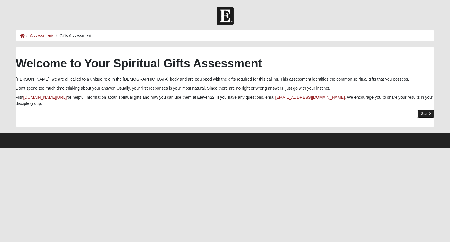
click at [427, 110] on link "Start" at bounding box center [425, 114] width 17 height 8
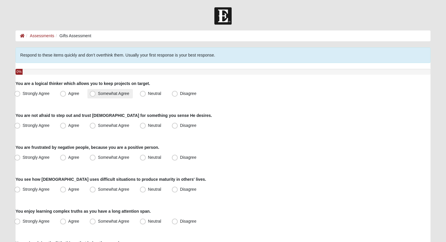
click at [98, 92] on span "Somewhat Agree" at bounding box center [113, 93] width 31 height 5
click at [93, 92] on input "Somewhat Agree" at bounding box center [94, 94] width 4 height 4
radio input "true"
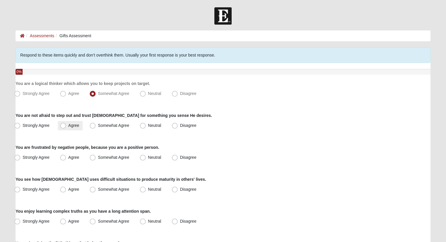
click at [68, 125] on span "Agree" at bounding box center [73, 125] width 11 height 5
click at [63, 125] on input "Agree" at bounding box center [64, 126] width 4 height 4
radio input "true"
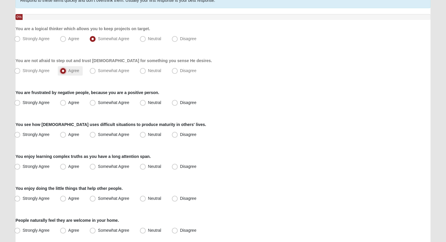
scroll to position [59, 0]
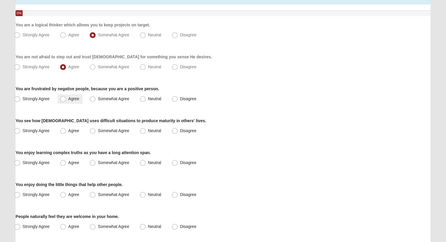
click at [68, 100] on span "Agree" at bounding box center [73, 98] width 11 height 5
click at [64, 100] on input "Agree" at bounding box center [64, 99] width 4 height 4
radio input "true"
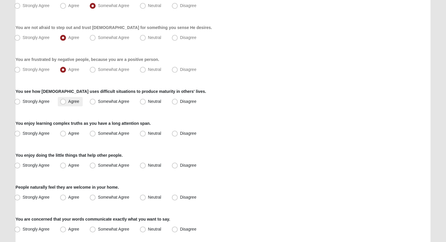
click at [68, 102] on span "Agree" at bounding box center [73, 101] width 11 height 5
click at [63, 102] on input "Agree" at bounding box center [64, 102] width 4 height 4
radio input "true"
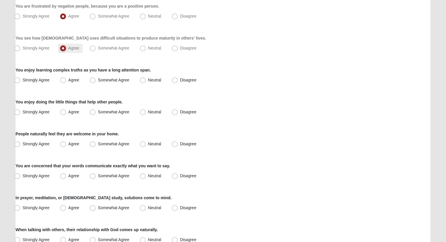
scroll to position [146, 0]
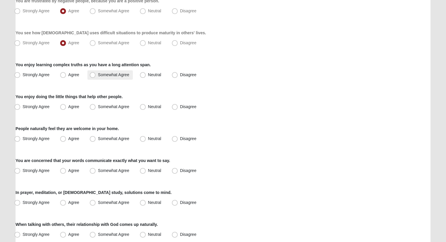
click at [98, 74] on span "Somewhat Agree" at bounding box center [113, 74] width 31 height 5
click at [94, 74] on input "Somewhat Agree" at bounding box center [94, 75] width 4 height 4
radio input "true"
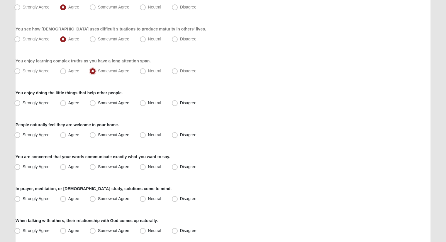
scroll to position [176, 0]
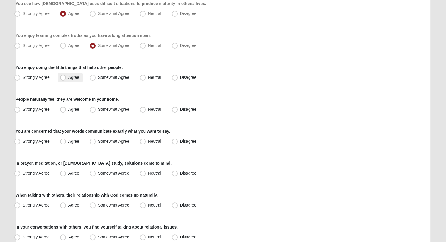
click at [68, 75] on span "Agree" at bounding box center [73, 77] width 11 height 5
click at [65, 76] on input "Agree" at bounding box center [64, 78] width 4 height 4
radio input "true"
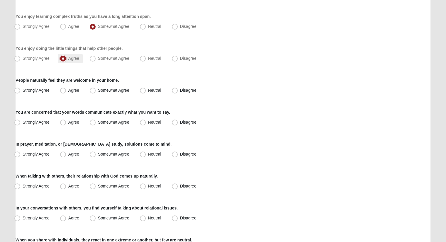
scroll to position [205, 0]
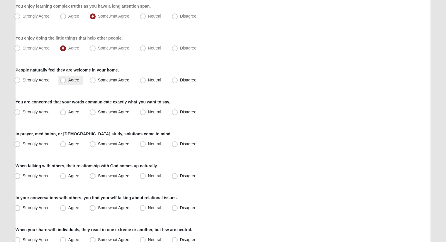
click at [68, 79] on span "Agree" at bounding box center [73, 80] width 11 height 5
click at [62, 79] on input "Agree" at bounding box center [64, 80] width 4 height 4
radio input "true"
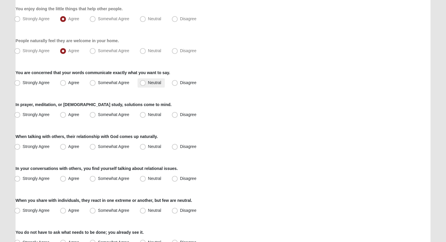
click at [148, 83] on span "Neutral" at bounding box center [154, 82] width 13 height 5
click at [143, 83] on input "Neutral" at bounding box center [144, 83] width 4 height 4
radio input "true"
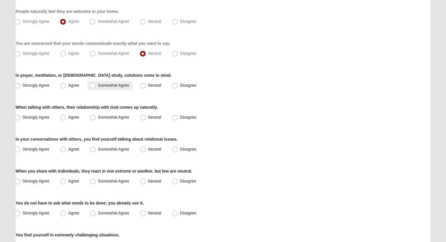
click at [98, 86] on span "Somewhat Agree" at bounding box center [113, 85] width 31 height 5
click at [94, 86] on input "Somewhat Agree" at bounding box center [94, 85] width 4 height 4
radio input "true"
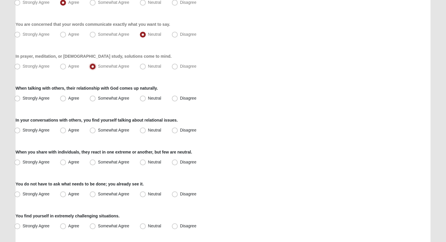
scroll to position [293, 0]
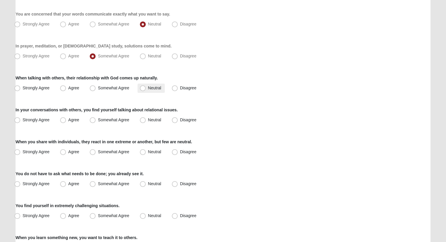
click at [148, 87] on span "Neutral" at bounding box center [154, 88] width 13 height 5
click at [145, 87] on input "Neutral" at bounding box center [144, 88] width 4 height 4
radio input "true"
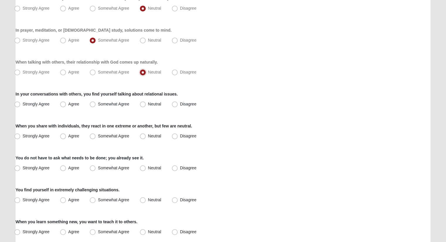
scroll to position [322, 0]
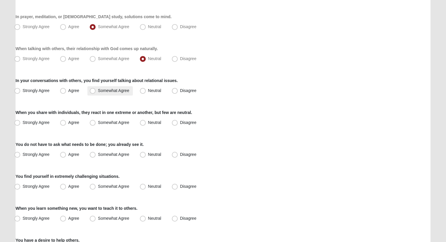
click at [98, 91] on span "Somewhat Agree" at bounding box center [113, 90] width 31 height 5
click at [93, 91] on input "Somewhat Agree" at bounding box center [94, 91] width 4 height 4
radio input "true"
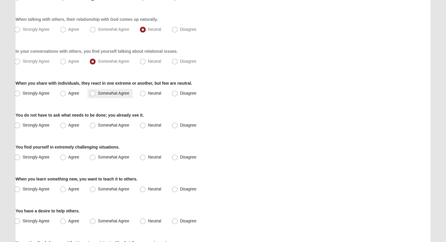
click at [98, 92] on span "Somewhat Agree" at bounding box center [113, 93] width 31 height 5
click at [92, 92] on input "Somewhat Agree" at bounding box center [94, 93] width 4 height 4
radio input "true"
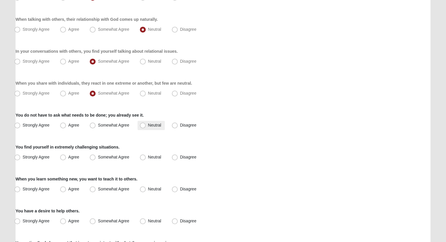
click at [148, 126] on span "Neutral" at bounding box center [154, 125] width 13 height 5
click at [142, 126] on input "Neutral" at bounding box center [144, 125] width 4 height 4
radio input "true"
click at [148, 156] on span "Neutral" at bounding box center [154, 157] width 13 height 5
click at [142, 156] on input "Neutral" at bounding box center [144, 157] width 4 height 4
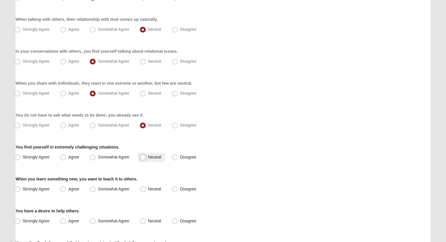
radio input "true"
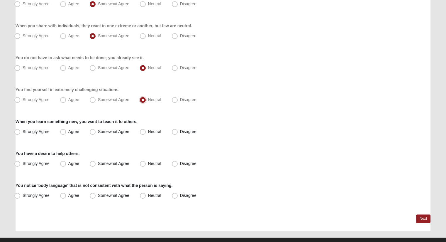
scroll to position [410, 0]
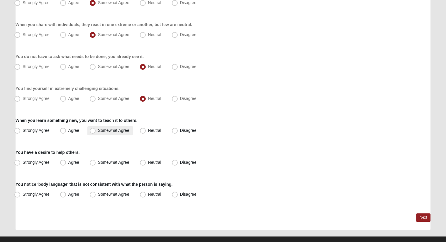
click at [98, 130] on span "Somewhat Agree" at bounding box center [113, 130] width 31 height 5
click at [93, 130] on input "Somewhat Agree" at bounding box center [94, 131] width 4 height 4
radio input "true"
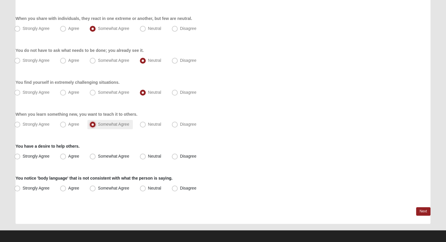
scroll to position [419, 0]
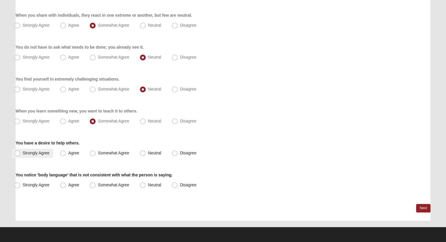
click at [23, 154] on span "Strongly Agree" at bounding box center [36, 153] width 27 height 5
click at [18, 154] on input "Strongly Agree" at bounding box center [19, 153] width 4 height 4
radio input "true"
click at [98, 184] on span "Somewhat Agree" at bounding box center [113, 184] width 31 height 5
click at [94, 184] on input "Somewhat Agree" at bounding box center [94, 185] width 4 height 4
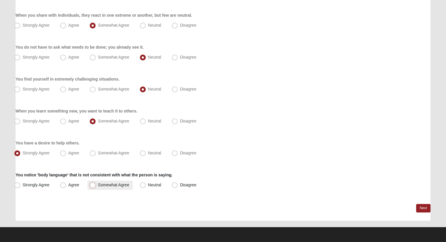
radio input "true"
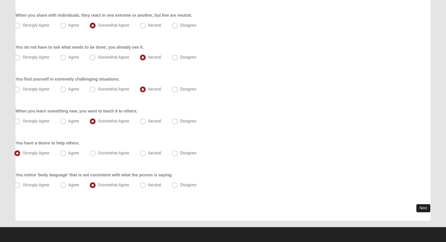
click at [428, 208] on link "Next" at bounding box center [423, 208] width 14 height 8
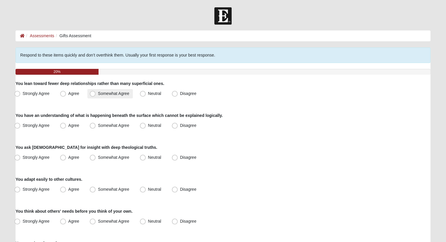
click at [98, 94] on span "Somewhat Agree" at bounding box center [113, 93] width 31 height 5
click at [92, 94] on input "Somewhat Agree" at bounding box center [94, 94] width 4 height 4
radio input "true"
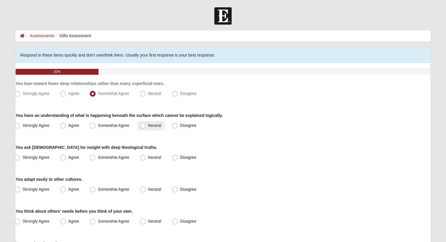
click at [148, 125] on span "Neutral" at bounding box center [154, 125] width 13 height 5
click at [142, 125] on input "Neutral" at bounding box center [144, 126] width 4 height 4
radio input "true"
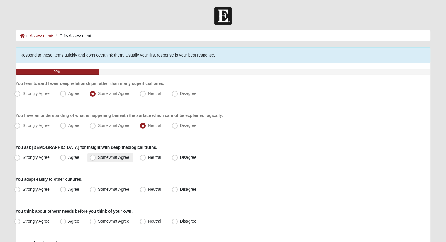
click at [98, 158] on span "Somewhat Agree" at bounding box center [113, 157] width 31 height 5
click at [92, 158] on input "Somewhat Agree" at bounding box center [94, 158] width 4 height 4
radio input "true"
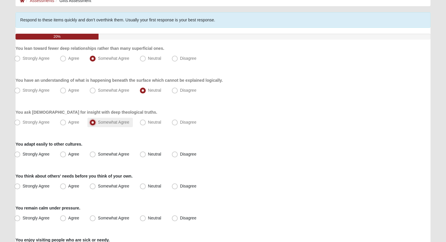
scroll to position [59, 0]
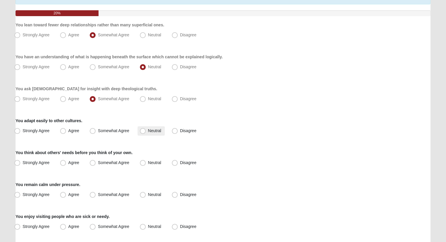
click at [148, 133] on span "Neutral" at bounding box center [154, 130] width 13 height 5
click at [142, 133] on input "Neutral" at bounding box center [144, 131] width 4 height 4
radio input "true"
click at [148, 162] on span "Neutral" at bounding box center [154, 162] width 13 height 5
click at [142, 162] on input "Neutral" at bounding box center [144, 163] width 4 height 4
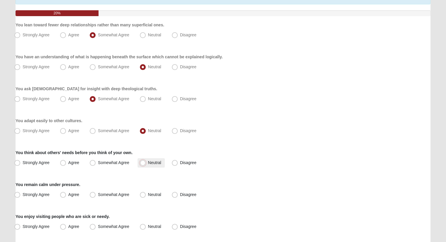
radio input "true"
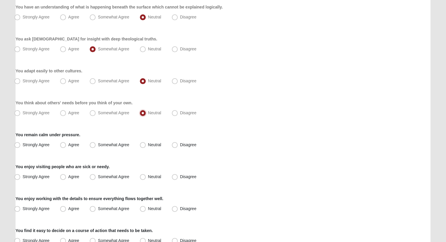
scroll to position [117, 0]
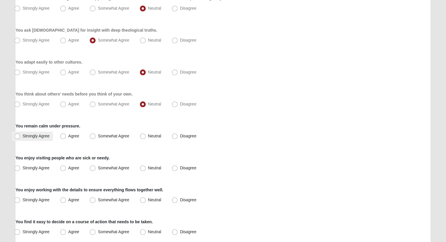
click at [23, 135] on span "Strongly Agree" at bounding box center [36, 136] width 27 height 5
click at [17, 135] on input "Strongly Agree" at bounding box center [19, 136] width 4 height 4
radio input "true"
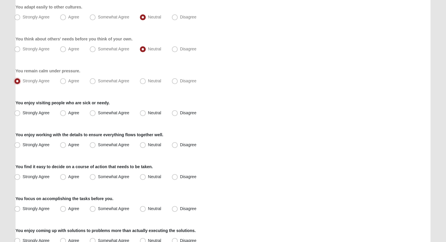
scroll to position [176, 0]
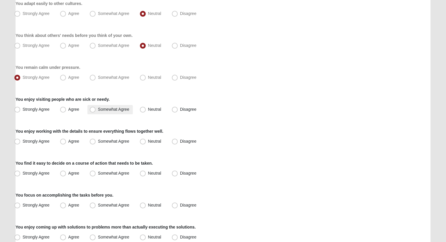
click at [98, 108] on span "Somewhat Agree" at bounding box center [113, 109] width 31 height 5
click at [92, 108] on input "Somewhat Agree" at bounding box center [94, 110] width 4 height 4
radio input "true"
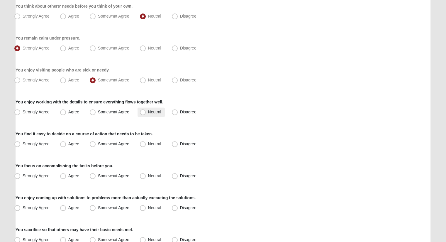
click at [148, 111] on span "Neutral" at bounding box center [154, 112] width 13 height 5
click at [142, 111] on input "Neutral" at bounding box center [144, 112] width 4 height 4
radio input "true"
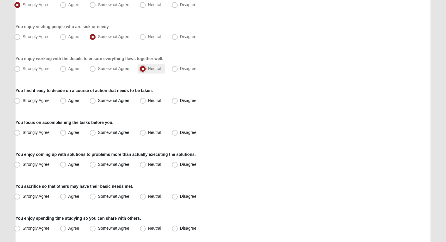
scroll to position [264, 0]
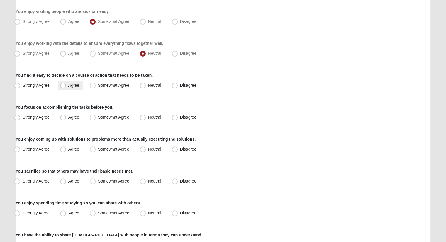
click at [68, 88] on span "Agree" at bounding box center [73, 85] width 11 height 5
click at [65, 87] on input "Agree" at bounding box center [64, 85] width 4 height 4
radio input "true"
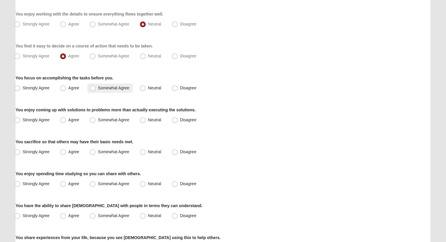
click at [98, 86] on span "Somewhat Agree" at bounding box center [113, 88] width 31 height 5
click at [94, 86] on input "Somewhat Agree" at bounding box center [94, 88] width 4 height 4
radio input "true"
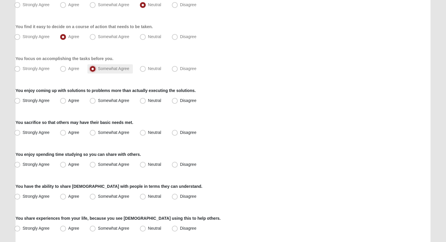
scroll to position [322, 0]
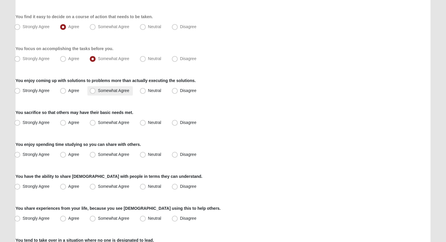
click at [98, 88] on span "Somewhat Agree" at bounding box center [113, 90] width 31 height 5
click at [95, 89] on input "Somewhat Agree" at bounding box center [94, 91] width 4 height 4
radio input "true"
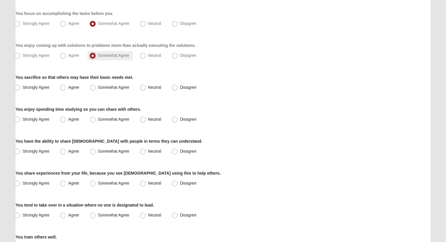
scroll to position [381, 0]
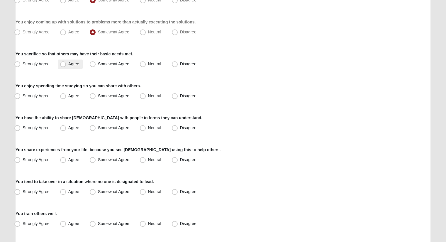
click at [68, 65] on span "Agree" at bounding box center [73, 64] width 11 height 5
click at [65, 65] on input "Agree" at bounding box center [64, 64] width 4 height 4
radio input "true"
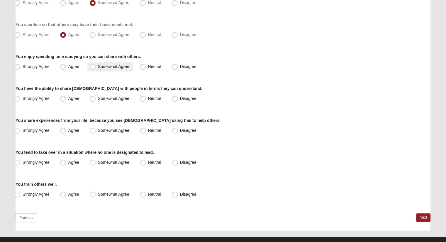
click at [98, 65] on span "Somewhat Agree" at bounding box center [113, 66] width 31 height 5
click at [92, 65] on input "Somewhat Agree" at bounding box center [94, 67] width 4 height 4
radio input "true"
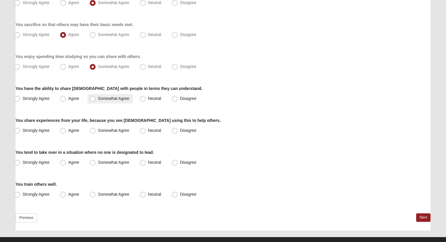
click at [98, 98] on span "Somewhat Agree" at bounding box center [113, 98] width 31 height 5
click at [95, 98] on input "Somewhat Agree" at bounding box center [94, 99] width 4 height 4
radio input "true"
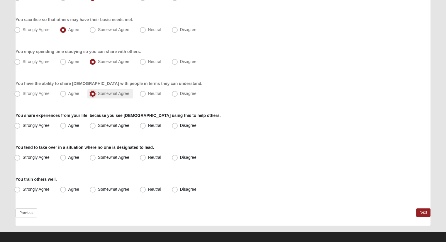
scroll to position [420, 0]
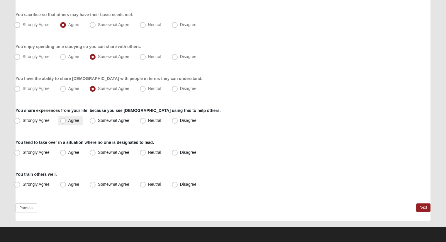
click at [68, 122] on span "Agree" at bounding box center [73, 120] width 11 height 5
click at [62, 122] on input "Agree" at bounding box center [64, 121] width 4 height 4
radio input "true"
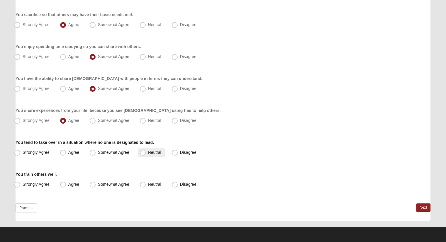
click at [146, 152] on label "Neutral" at bounding box center [150, 152] width 27 height 9
click at [146, 152] on input "Neutral" at bounding box center [144, 153] width 4 height 4
radio input "true"
click at [148, 182] on span "Neutral" at bounding box center [154, 184] width 13 height 5
click at [144, 182] on input "Neutral" at bounding box center [144, 184] width 4 height 4
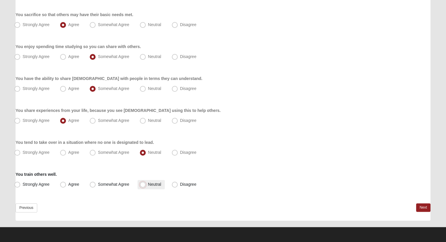
radio input "true"
click at [427, 207] on link "Next" at bounding box center [423, 207] width 14 height 8
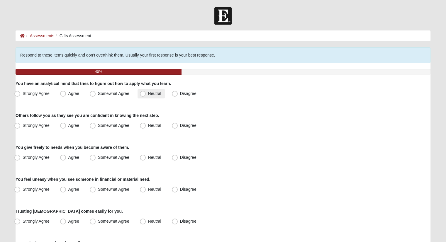
click at [148, 93] on span "Neutral" at bounding box center [154, 93] width 13 height 5
click at [142, 93] on input "Neutral" at bounding box center [144, 94] width 4 height 4
radio input "true"
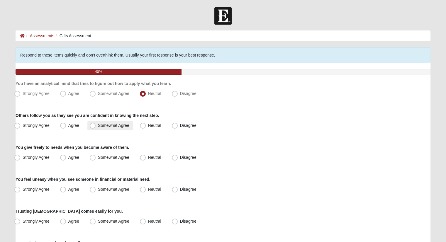
click at [98, 126] on span "Somewhat Agree" at bounding box center [113, 125] width 31 height 5
click at [94, 126] on input "Somewhat Agree" at bounding box center [94, 126] width 4 height 4
radio input "true"
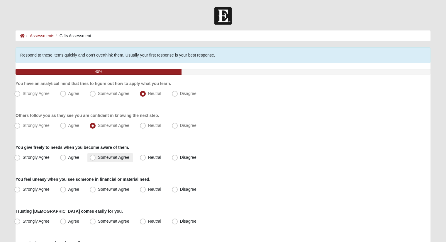
click at [98, 158] on span "Somewhat Agree" at bounding box center [113, 157] width 31 height 5
click at [92, 158] on input "Somewhat Agree" at bounding box center [94, 158] width 4 height 4
radio input "true"
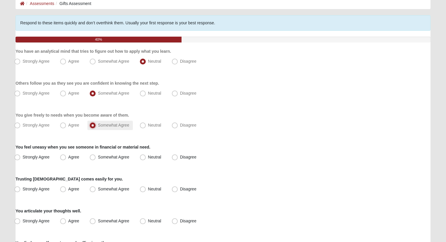
scroll to position [59, 0]
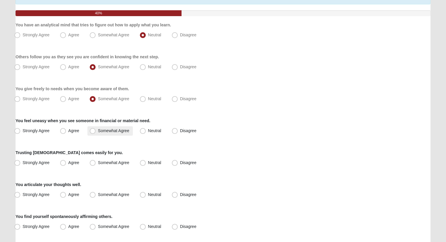
click at [98, 130] on span "Somewhat Agree" at bounding box center [113, 130] width 31 height 5
click at [93, 130] on input "Somewhat Agree" at bounding box center [94, 131] width 4 height 4
radio input "true"
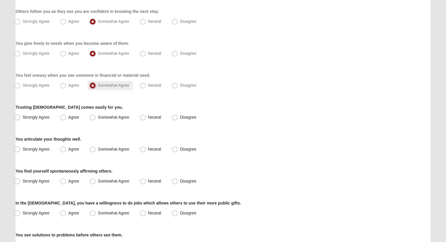
scroll to position [117, 0]
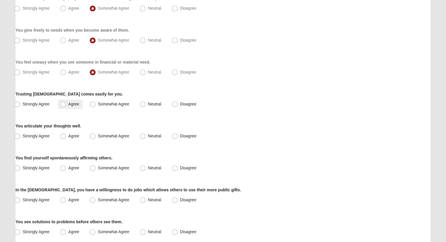
click at [68, 105] on span "Agree" at bounding box center [73, 104] width 11 height 5
click at [64, 105] on input "Agree" at bounding box center [64, 104] width 4 height 4
radio input "true"
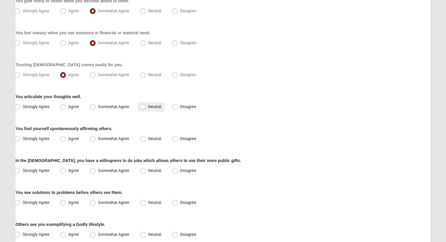
click at [148, 107] on span "Neutral" at bounding box center [154, 106] width 13 height 5
click at [143, 107] on input "Neutral" at bounding box center [144, 107] width 4 height 4
radio input "true"
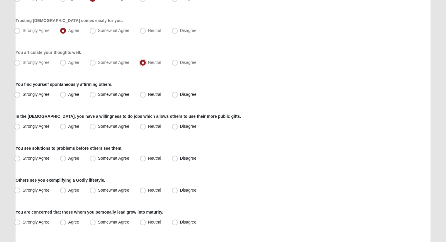
scroll to position [205, 0]
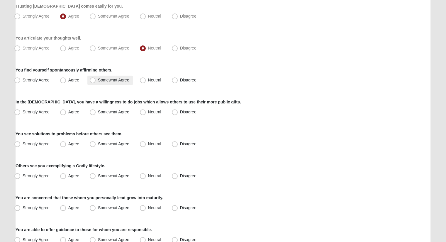
click at [98, 81] on span "Somewhat Agree" at bounding box center [113, 80] width 31 height 5
click at [93, 81] on input "Somewhat Agree" at bounding box center [94, 80] width 4 height 4
radio input "true"
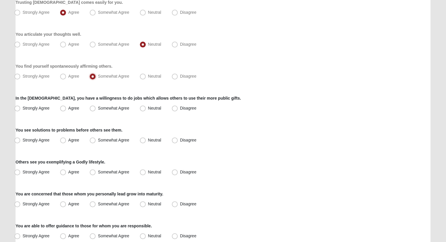
scroll to position [234, 0]
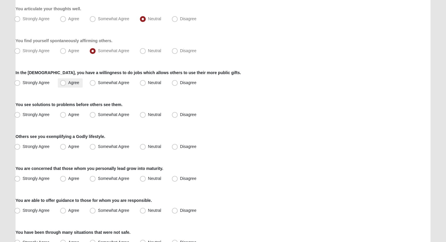
click at [68, 85] on span "Agree" at bounding box center [73, 82] width 11 height 5
click at [63, 85] on input "Agree" at bounding box center [64, 83] width 4 height 4
radio input "true"
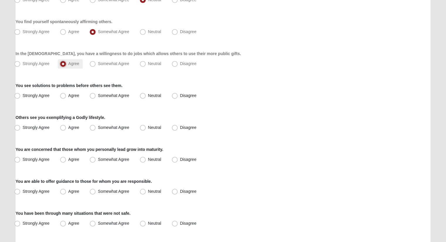
scroll to position [264, 0]
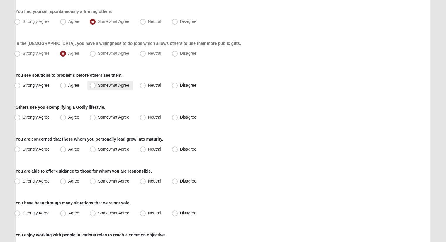
click at [98, 86] on span "Somewhat Agree" at bounding box center [113, 85] width 31 height 5
click at [93, 86] on input "Somewhat Agree" at bounding box center [94, 85] width 4 height 4
radio input "true"
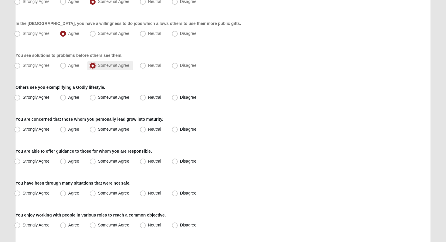
scroll to position [293, 0]
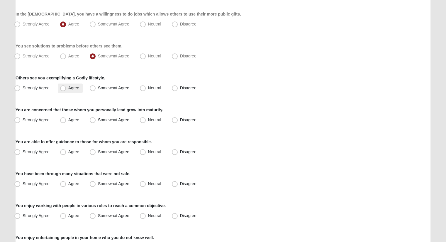
click at [68, 87] on span "Agree" at bounding box center [73, 88] width 11 height 5
click at [62, 87] on input "Agree" at bounding box center [64, 88] width 4 height 4
radio input "true"
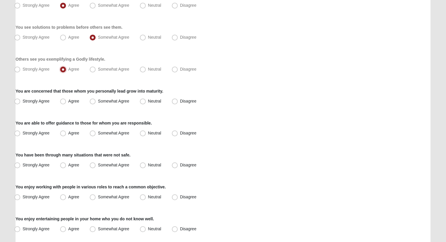
scroll to position [322, 0]
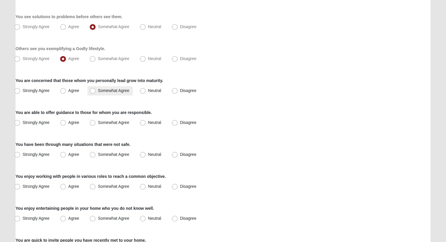
click at [98, 91] on span "Somewhat Agree" at bounding box center [113, 90] width 31 height 5
click at [93, 91] on input "Somewhat Agree" at bounding box center [94, 91] width 4 height 4
radio input "true"
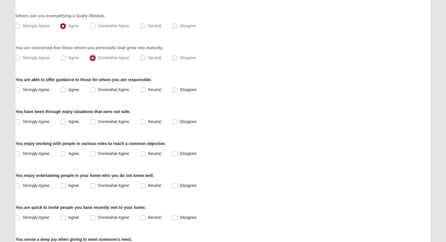
scroll to position [381, 0]
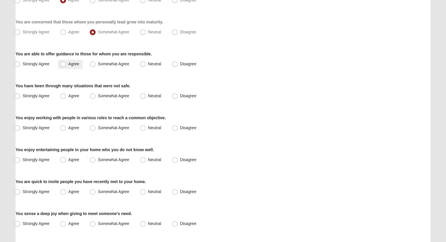
click at [68, 66] on span "Agree" at bounding box center [73, 64] width 11 height 5
click at [64, 66] on input "Agree" at bounding box center [64, 64] width 4 height 4
radio input "true"
click at [98, 96] on span "Somewhat Agree" at bounding box center [113, 95] width 31 height 5
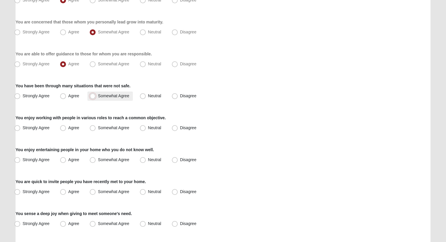
click at [95, 96] on input "Somewhat Agree" at bounding box center [94, 96] width 4 height 4
radio input "true"
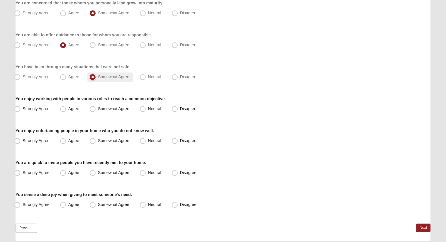
scroll to position [410, 0]
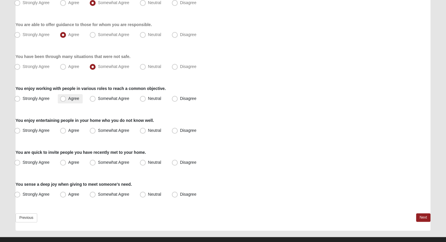
click at [68, 101] on span "Agree" at bounding box center [73, 98] width 11 height 5
click at [64, 100] on input "Agree" at bounding box center [64, 99] width 4 height 4
radio input "true"
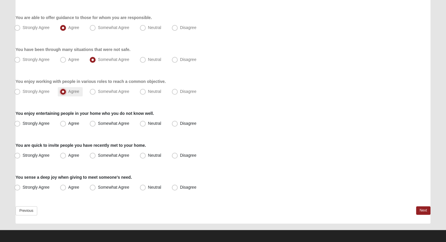
scroll to position [420, 0]
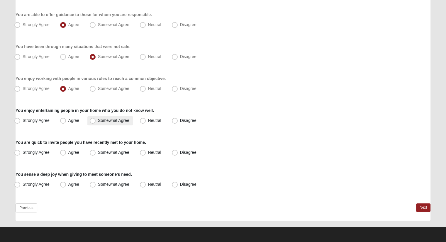
click at [98, 119] on span "Somewhat Agree" at bounding box center [113, 120] width 31 height 5
click at [93, 119] on input "Somewhat Agree" at bounding box center [94, 121] width 4 height 4
radio input "true"
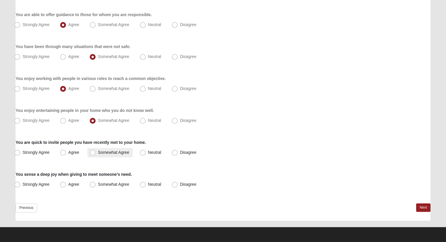
click at [98, 151] on span "Somewhat Agree" at bounding box center [113, 152] width 31 height 5
click at [92, 151] on input "Somewhat Agree" at bounding box center [94, 153] width 4 height 4
radio input "true"
click at [68, 185] on span "Agree" at bounding box center [73, 184] width 11 height 5
click at [63, 185] on input "Agree" at bounding box center [64, 184] width 4 height 4
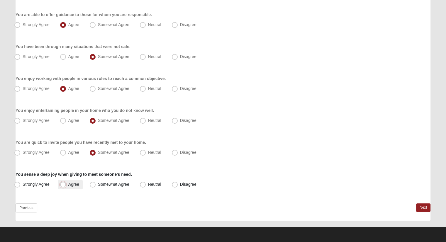
radio input "true"
click at [428, 209] on link "Next" at bounding box center [423, 207] width 14 height 8
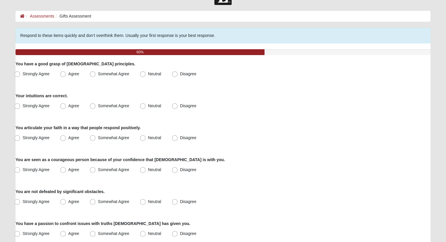
scroll to position [29, 0]
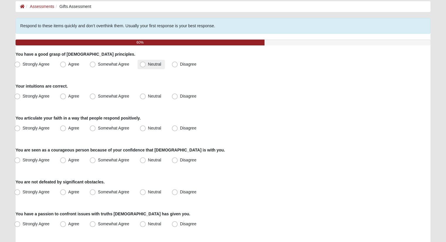
click at [148, 64] on span "Neutral" at bounding box center [154, 64] width 13 height 5
click at [142, 64] on input "Neutral" at bounding box center [144, 64] width 4 height 4
radio input "true"
click at [98, 95] on span "Somewhat Agree" at bounding box center [113, 96] width 31 height 5
click at [92, 95] on input "Somewhat Agree" at bounding box center [94, 96] width 4 height 4
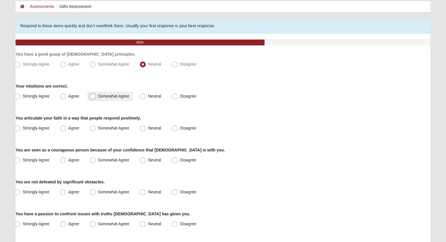
radio input "true"
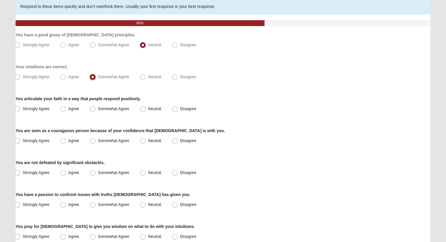
scroll to position [59, 0]
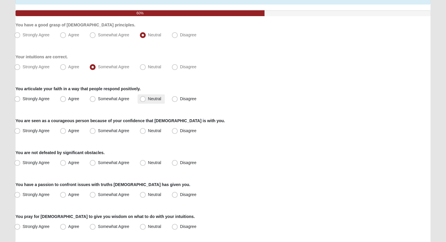
click at [148, 98] on span "Neutral" at bounding box center [154, 98] width 13 height 5
click at [144, 98] on input "Neutral" at bounding box center [144, 99] width 4 height 4
radio input "true"
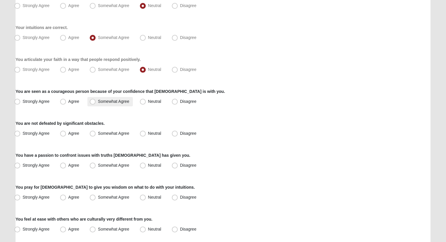
click at [98, 100] on span "Somewhat Agree" at bounding box center [113, 101] width 31 height 5
click at [92, 100] on input "Somewhat Agree" at bounding box center [94, 102] width 4 height 4
radio input "true"
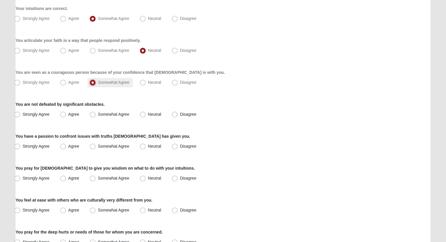
scroll to position [117, 0]
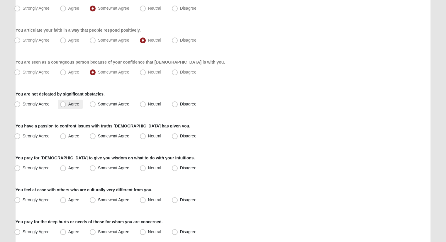
click at [68, 104] on span "Agree" at bounding box center [73, 104] width 11 height 5
click at [66, 104] on input "Agree" at bounding box center [64, 104] width 4 height 4
radio input "true"
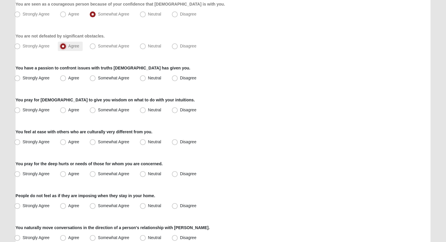
scroll to position [176, 0]
click at [98, 75] on span "Somewhat Agree" at bounding box center [113, 77] width 31 height 5
click at [95, 76] on input "Somewhat Agree" at bounding box center [94, 78] width 4 height 4
radio input "true"
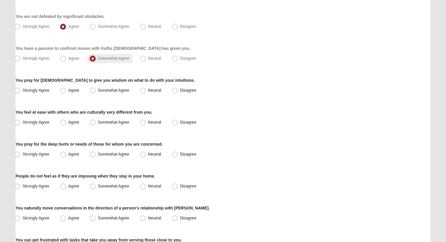
scroll to position [205, 0]
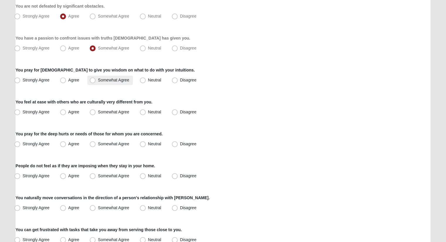
click at [98, 79] on span "Somewhat Agree" at bounding box center [113, 80] width 31 height 5
click at [92, 79] on input "Somewhat Agree" at bounding box center [94, 80] width 4 height 4
radio input "true"
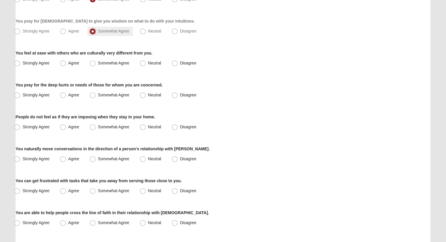
scroll to position [264, 0]
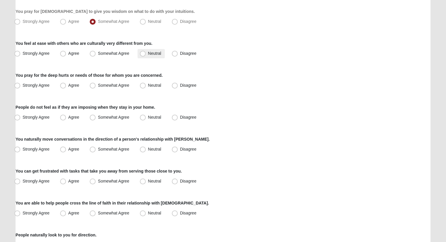
click at [140, 50] on label "Neutral" at bounding box center [150, 53] width 27 height 9
click at [142, 52] on input "Neutral" at bounding box center [144, 54] width 4 height 4
radio input "true"
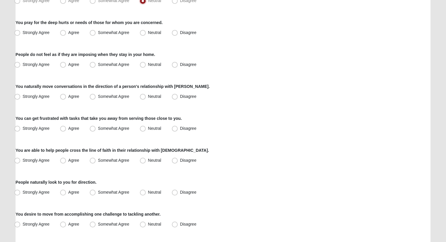
scroll to position [322, 0]
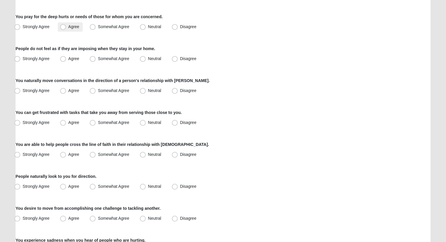
click at [68, 28] on span "Agree" at bounding box center [73, 26] width 11 height 5
click at [63, 28] on input "Agree" at bounding box center [64, 27] width 4 height 4
radio input "true"
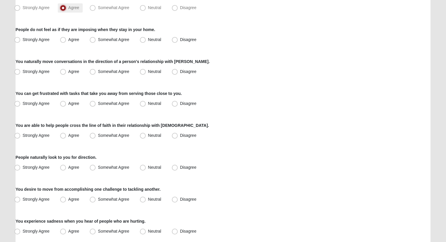
scroll to position [352, 0]
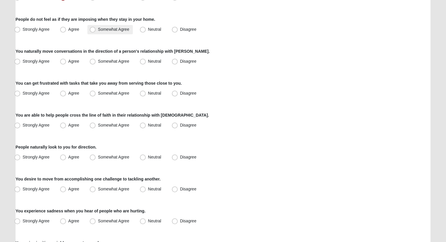
click at [94, 32] on label "Somewhat Agree" at bounding box center [109, 29] width 45 height 9
click at [94, 31] on input "Somewhat Agree" at bounding box center [94, 30] width 4 height 4
radio input "true"
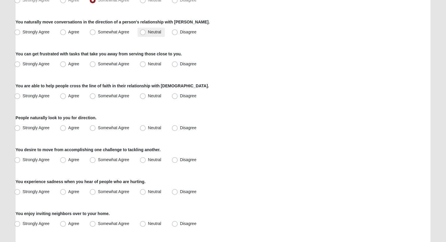
click at [148, 33] on span "Neutral" at bounding box center [154, 32] width 13 height 5
click at [143, 33] on input "Neutral" at bounding box center [144, 32] width 4 height 4
radio input "true"
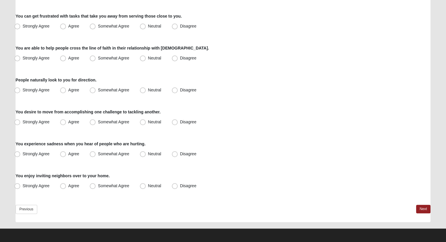
scroll to position [420, 0]
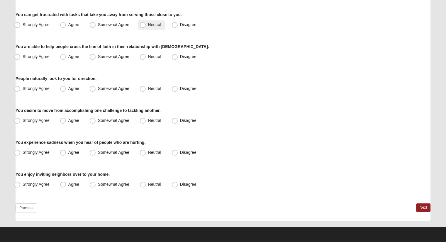
click at [148, 24] on span "Neutral" at bounding box center [154, 24] width 13 height 5
click at [142, 24] on input "Neutral" at bounding box center [144, 25] width 4 height 4
radio input "true"
click at [148, 56] on span "Neutral" at bounding box center [154, 56] width 13 height 5
click at [142, 56] on input "Neutral" at bounding box center [144, 57] width 4 height 4
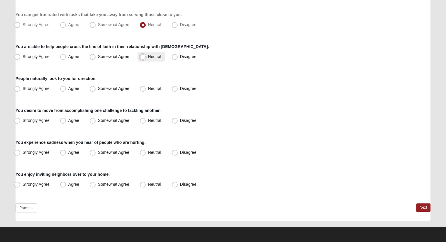
radio input "true"
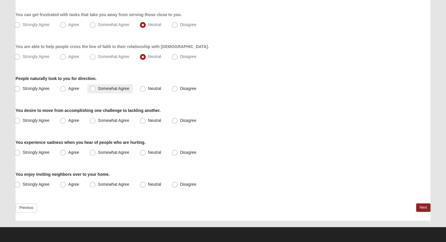
click at [98, 89] on span "Somewhat Agree" at bounding box center [113, 88] width 31 height 5
click at [95, 89] on input "Somewhat Agree" at bounding box center [94, 89] width 4 height 4
radio input "true"
click at [148, 120] on span "Neutral" at bounding box center [154, 120] width 13 height 5
click at [142, 120] on input "Neutral" at bounding box center [144, 121] width 4 height 4
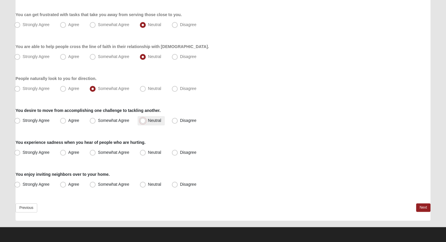
radio input "true"
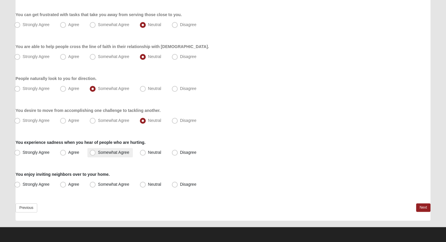
click at [98, 153] on span "Somewhat Agree" at bounding box center [113, 152] width 31 height 5
click at [94, 153] on input "Somewhat Agree" at bounding box center [94, 153] width 4 height 4
radio input "true"
click at [148, 183] on span "Neutral" at bounding box center [154, 184] width 13 height 5
click at [143, 183] on input "Neutral" at bounding box center [144, 184] width 4 height 4
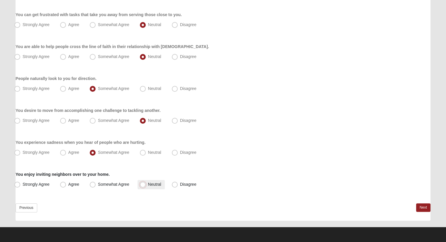
radio input "true"
click at [422, 205] on link "Next" at bounding box center [423, 207] width 14 height 8
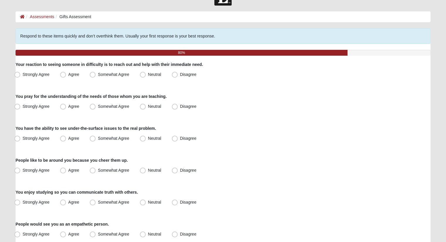
scroll to position [29, 0]
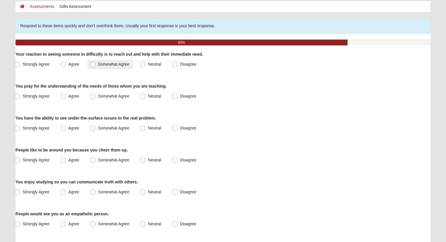
click at [98, 62] on span "Somewhat Agree" at bounding box center [113, 64] width 31 height 5
click at [92, 62] on input "Somewhat Agree" at bounding box center [94, 64] width 4 height 4
radio input "true"
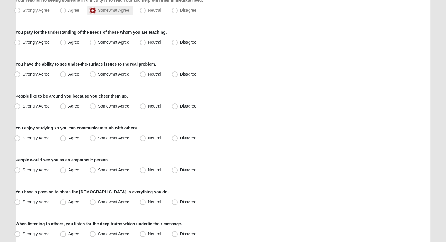
scroll to position [88, 0]
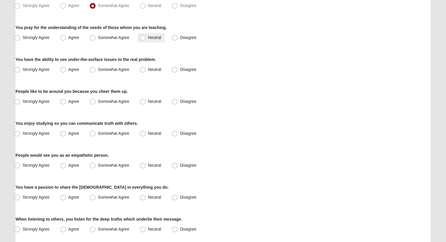
click at [148, 38] on span "Neutral" at bounding box center [154, 37] width 13 height 5
click at [143, 38] on input "Neutral" at bounding box center [144, 38] width 4 height 4
radio input "true"
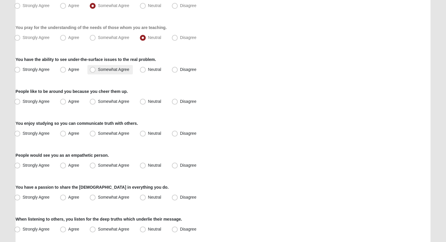
click at [98, 68] on span "Somewhat Agree" at bounding box center [113, 69] width 31 height 5
click at [93, 68] on input "Somewhat Agree" at bounding box center [94, 70] width 4 height 4
radio input "true"
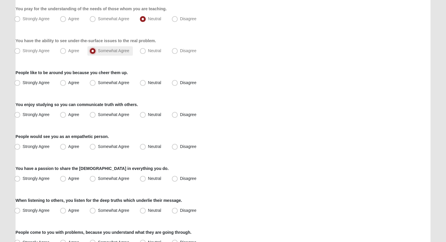
scroll to position [117, 0]
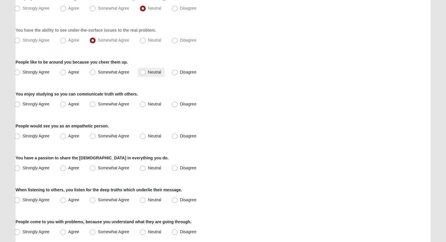
click at [148, 73] on span "Neutral" at bounding box center [154, 72] width 13 height 5
click at [142, 73] on input "Neutral" at bounding box center [144, 72] width 4 height 4
radio input "true"
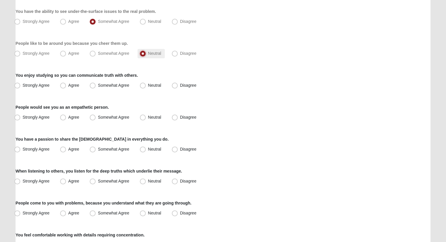
scroll to position [146, 0]
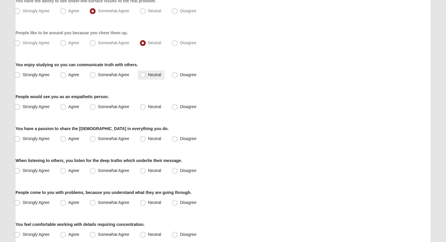
click at [148, 75] on span "Neutral" at bounding box center [154, 74] width 13 height 5
click at [142, 75] on input "Neutral" at bounding box center [144, 75] width 4 height 4
radio input "true"
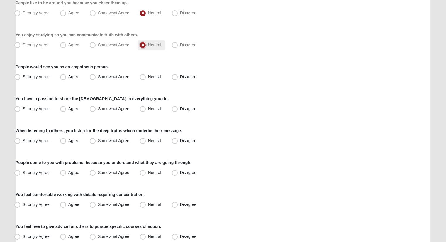
scroll to position [205, 0]
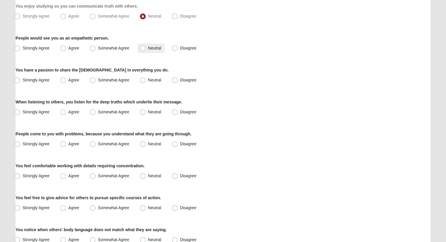
click at [148, 46] on span "Neutral" at bounding box center [154, 48] width 13 height 5
click at [143, 46] on input "Neutral" at bounding box center [144, 48] width 4 height 4
radio input "true"
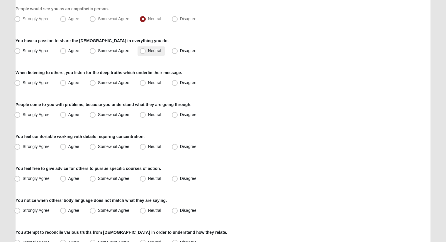
click at [148, 50] on span "Neutral" at bounding box center [154, 50] width 13 height 5
click at [142, 50] on input "Neutral" at bounding box center [144, 51] width 4 height 4
radio input "true"
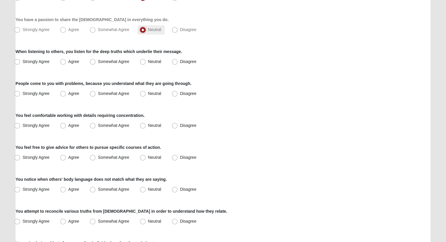
scroll to position [264, 0]
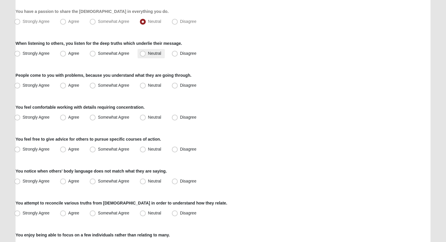
click at [144, 49] on label "Neutral" at bounding box center [150, 53] width 27 height 9
click at [144, 52] on input "Neutral" at bounding box center [144, 54] width 4 height 4
radio input "true"
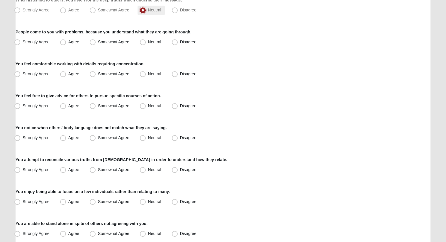
scroll to position [322, 0]
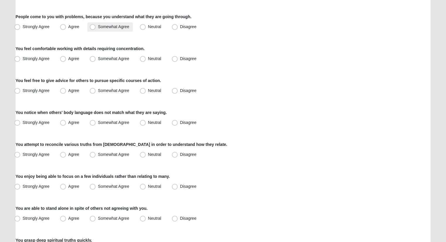
click at [98, 26] on span "Somewhat Agree" at bounding box center [113, 26] width 31 height 5
click at [93, 26] on input "Somewhat Agree" at bounding box center [94, 27] width 4 height 4
radio input "true"
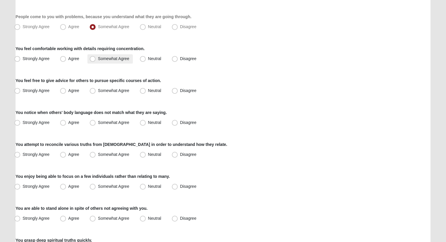
click at [98, 58] on span "Somewhat Agree" at bounding box center [113, 58] width 31 height 5
click at [94, 58] on input "Somewhat Agree" at bounding box center [94, 59] width 4 height 4
radio input "true"
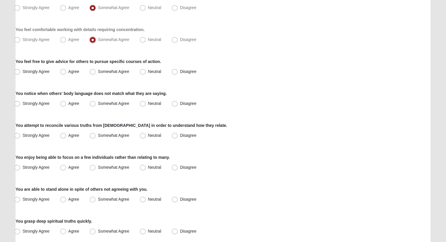
scroll to position [352, 0]
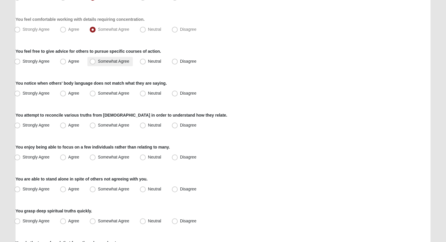
click at [98, 62] on span "Somewhat Agree" at bounding box center [113, 61] width 31 height 5
click at [92, 62] on input "Somewhat Agree" at bounding box center [94, 61] width 4 height 4
radio input "true"
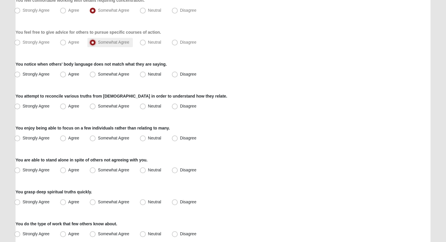
scroll to position [381, 0]
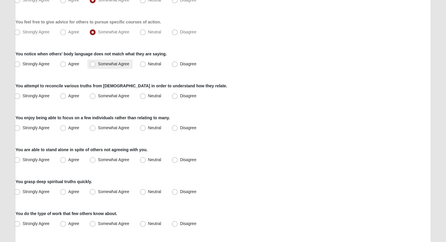
click at [98, 65] on span "Somewhat Agree" at bounding box center [113, 64] width 31 height 5
click at [95, 65] on input "Somewhat Agree" at bounding box center [94, 64] width 4 height 4
radio input "true"
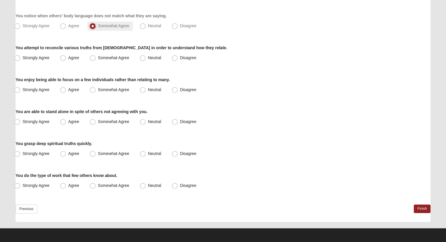
scroll to position [420, 0]
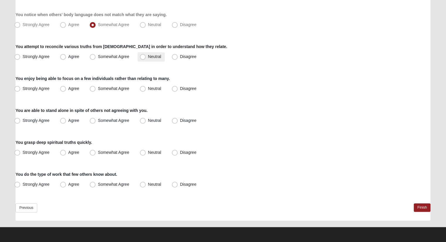
click at [148, 54] on span "Neutral" at bounding box center [154, 56] width 13 height 5
click at [143, 55] on input "Neutral" at bounding box center [144, 57] width 4 height 4
radio input "true"
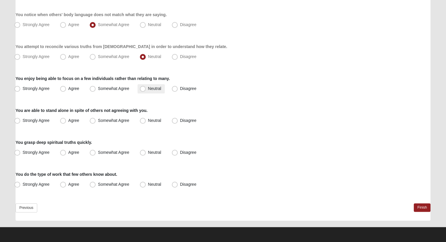
click at [148, 87] on span "Neutral" at bounding box center [154, 88] width 13 height 5
click at [143, 87] on input "Neutral" at bounding box center [144, 89] width 4 height 4
radio input "true"
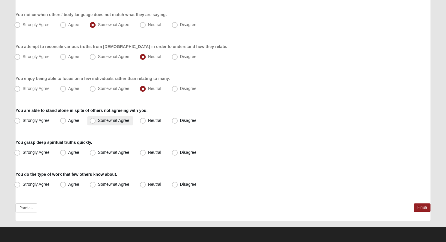
click at [98, 119] on span "Somewhat Agree" at bounding box center [113, 120] width 31 height 5
click at [93, 119] on input "Somewhat Agree" at bounding box center [94, 121] width 4 height 4
radio input "true"
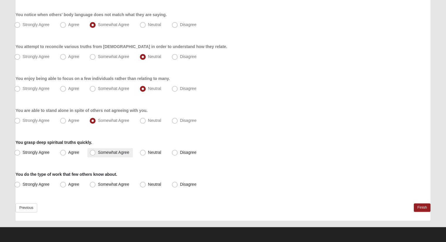
click at [98, 152] on span "Somewhat Agree" at bounding box center [113, 152] width 31 height 5
click at [92, 152] on input "Somewhat Agree" at bounding box center [94, 153] width 4 height 4
radio input "true"
click at [98, 184] on span "Somewhat Agree" at bounding box center [113, 184] width 31 height 5
click at [92, 184] on input "Somewhat Agree" at bounding box center [94, 184] width 4 height 4
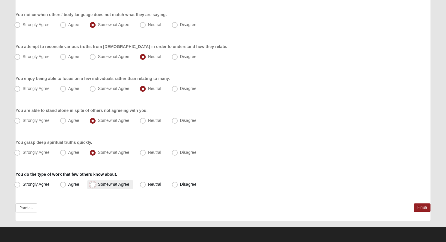
radio input "true"
click at [416, 207] on link "Finish" at bounding box center [421, 207] width 17 height 8
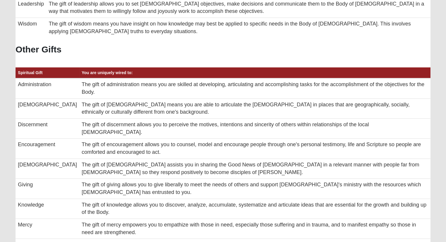
scroll to position [134, 0]
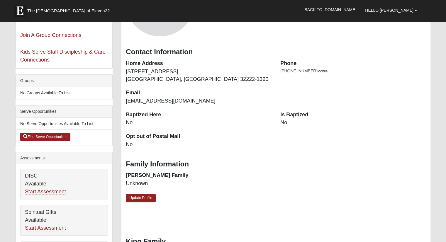
scroll to position [88, 0]
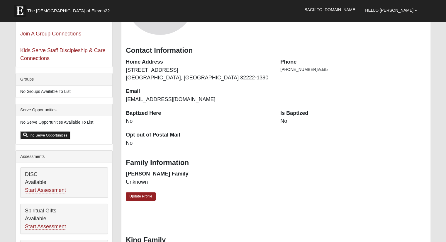
click at [39, 135] on link "Find Serve Opportunities" at bounding box center [45, 135] width 50 height 8
